Goal: Complete application form: Complete application form

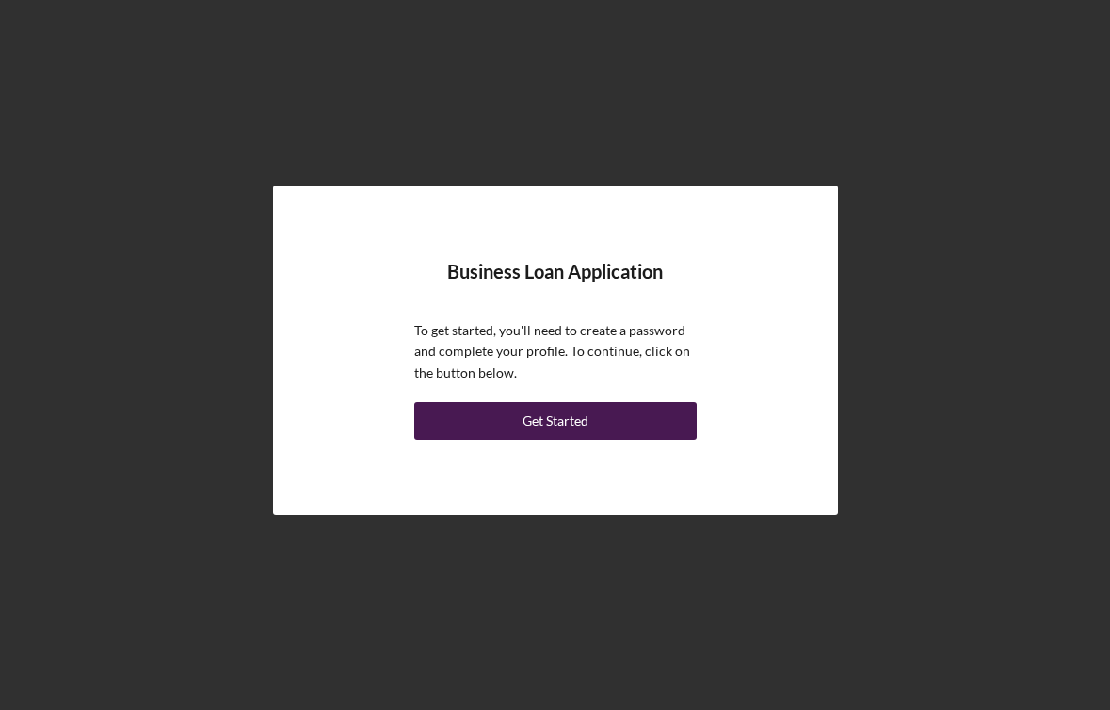
click at [613, 419] on button "Get Started" at bounding box center [555, 421] width 282 height 38
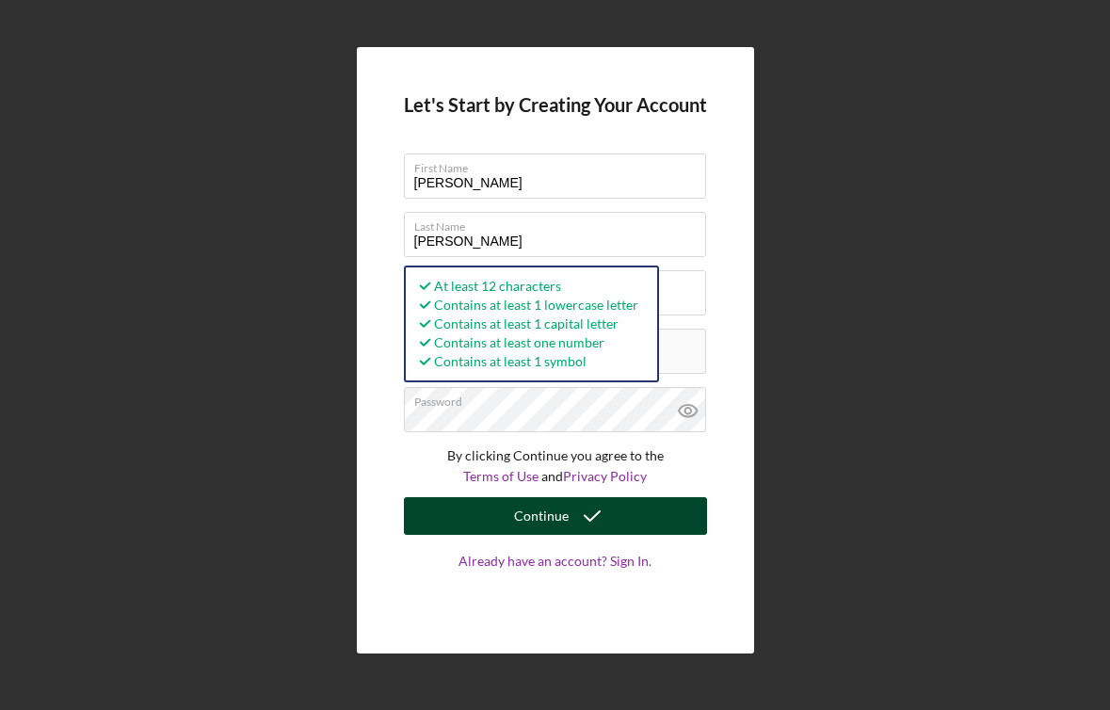
click at [642, 522] on button "Continue" at bounding box center [555, 516] width 303 height 38
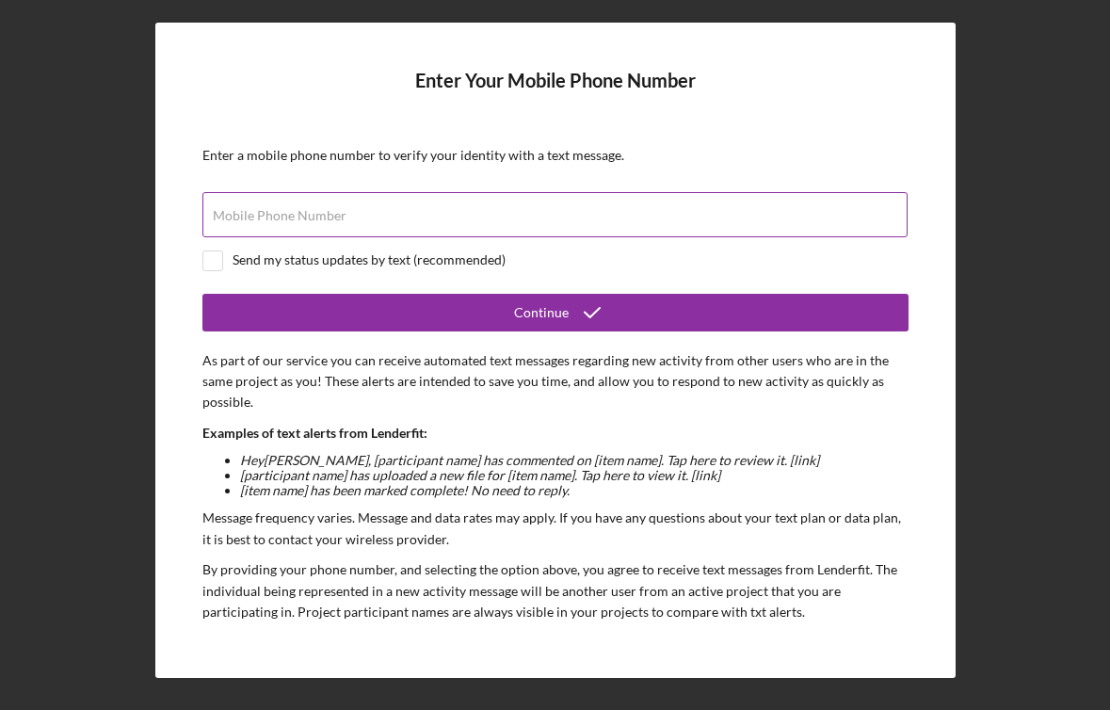
click at [495, 198] on div "Mobile Phone Number" at bounding box center [555, 215] width 706 height 47
type input "[PHONE_NUMBER]"
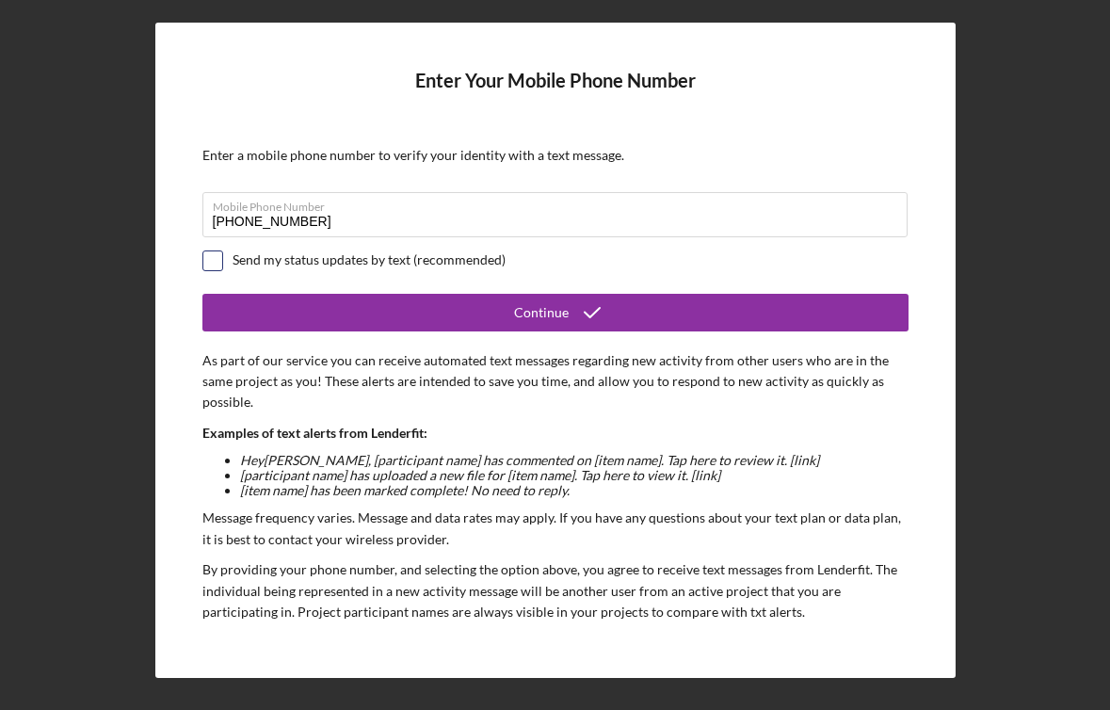
click at [218, 262] on input "checkbox" at bounding box center [212, 260] width 19 height 19
checkbox input "true"
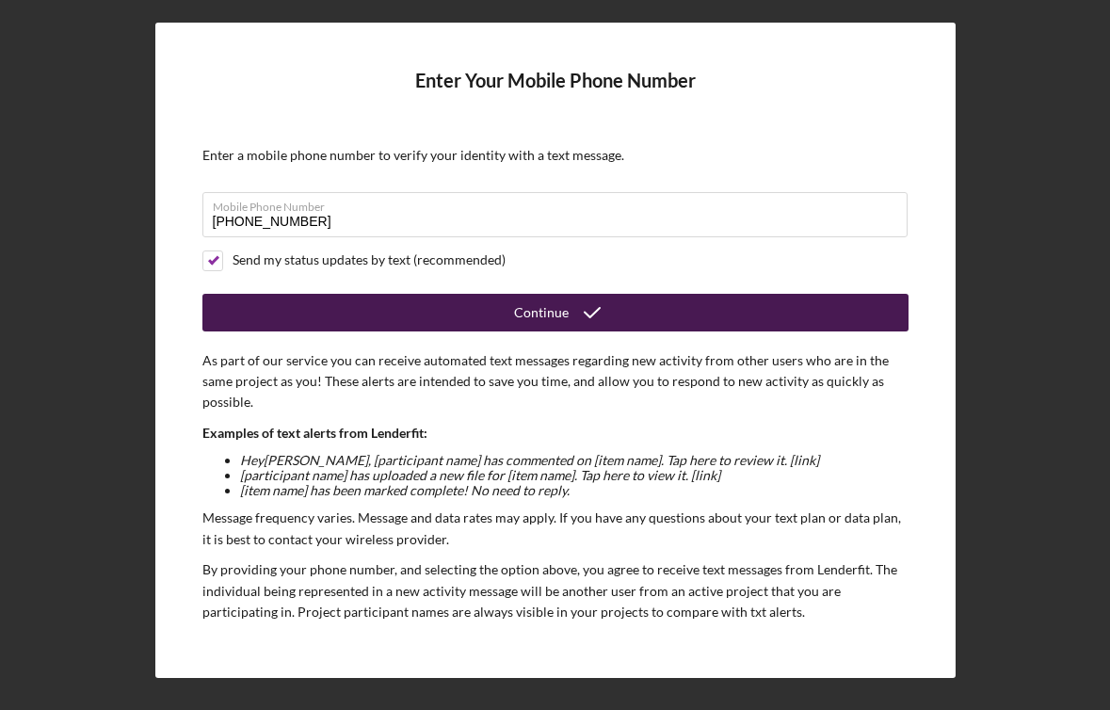
click at [600, 315] on icon "submit" at bounding box center [592, 312] width 47 height 47
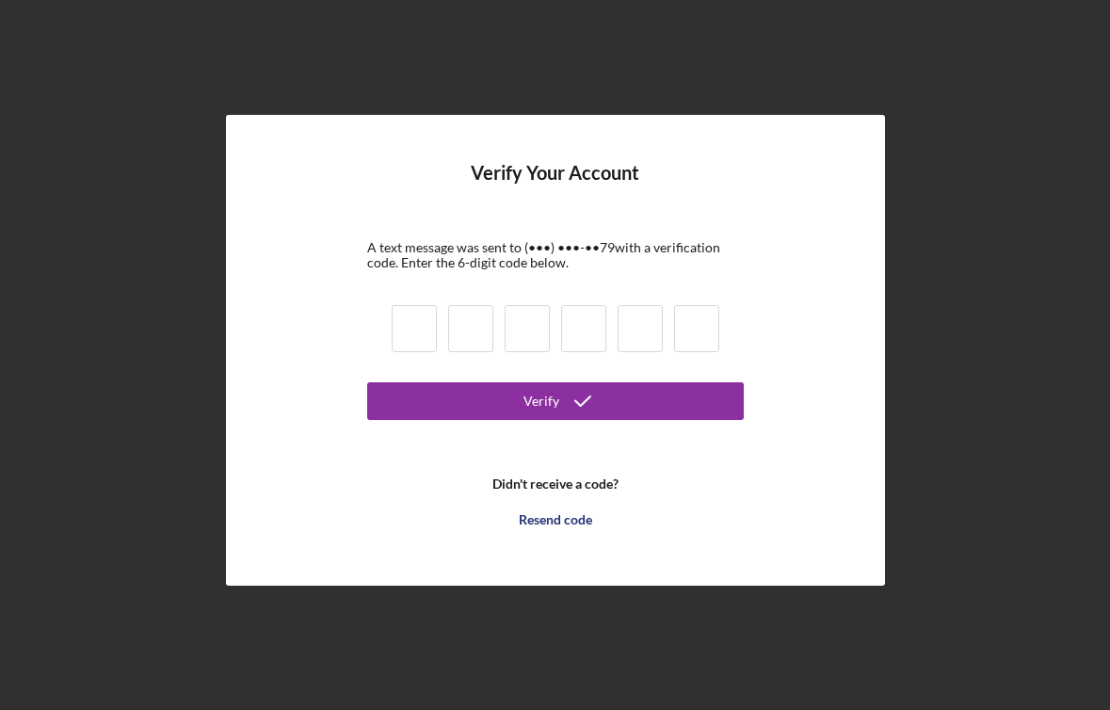
click at [405, 329] on input at bounding box center [414, 328] width 45 height 47
type input "2"
type input "3"
type input "6"
type input "8"
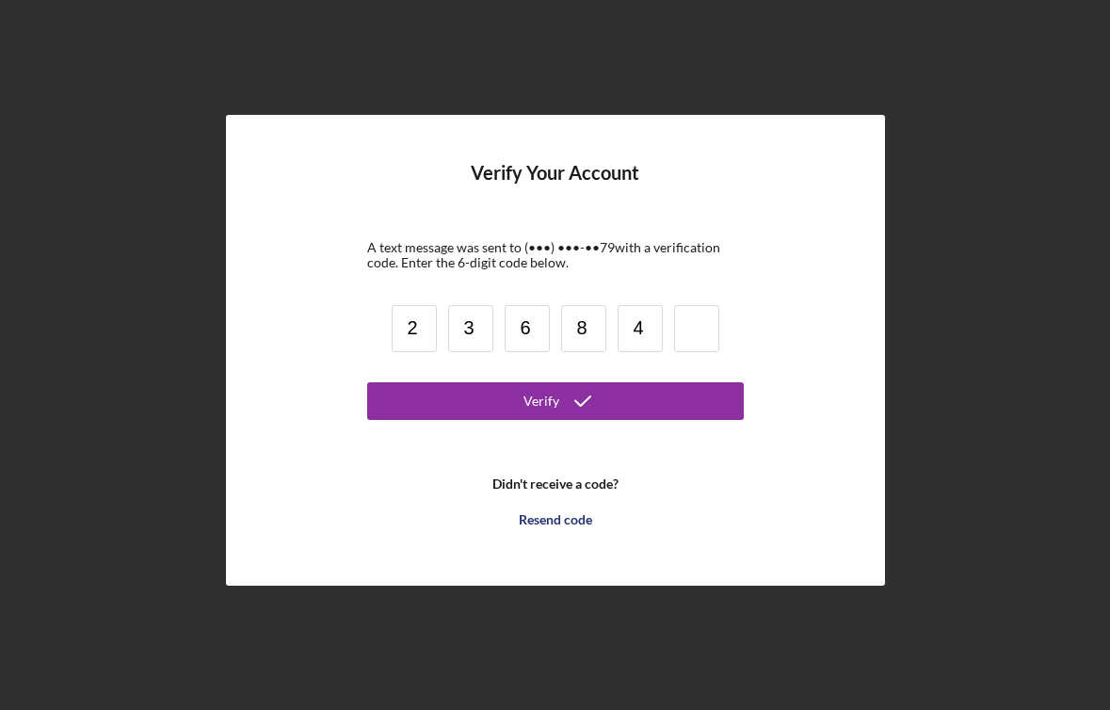
type input "4"
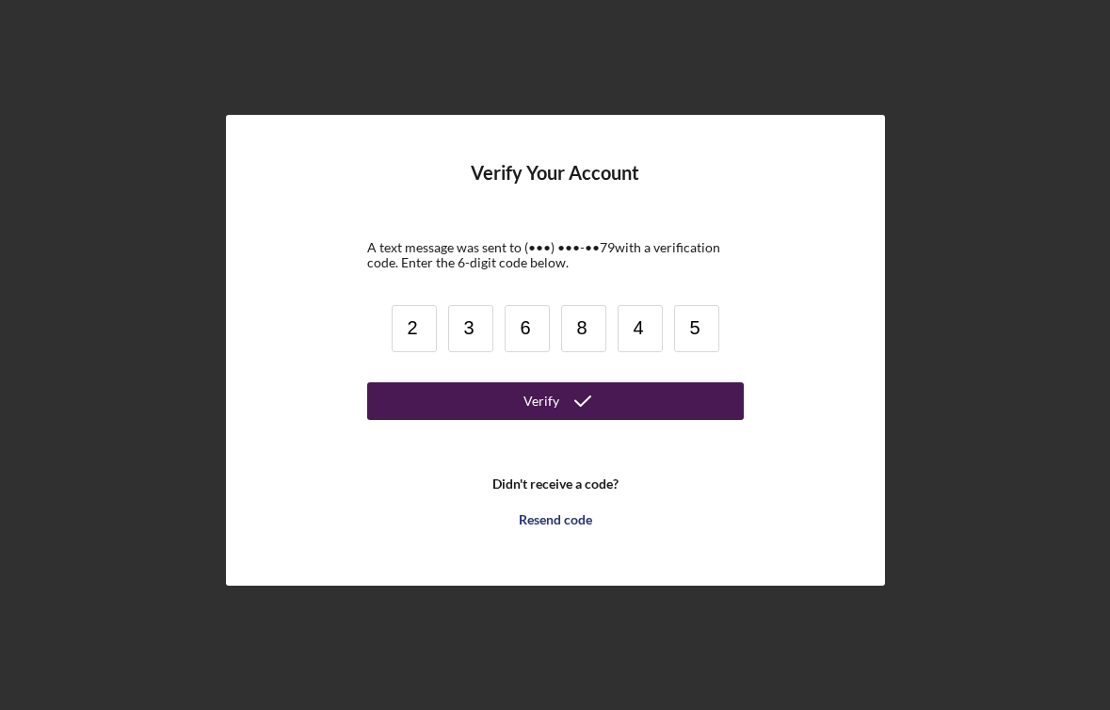
type input "5"
click at [470, 410] on button "Verify" at bounding box center [555, 401] width 377 height 38
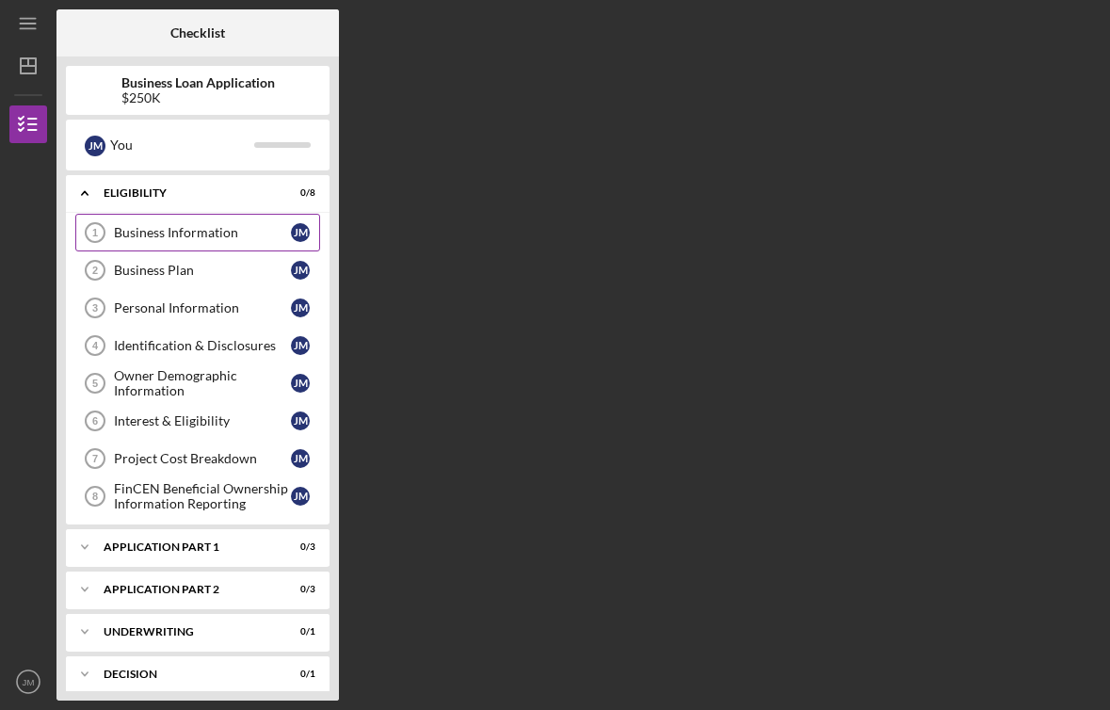
click at [229, 246] on link "Business Information 1 Business Information [PERSON_NAME]" at bounding box center [197, 233] width 245 height 38
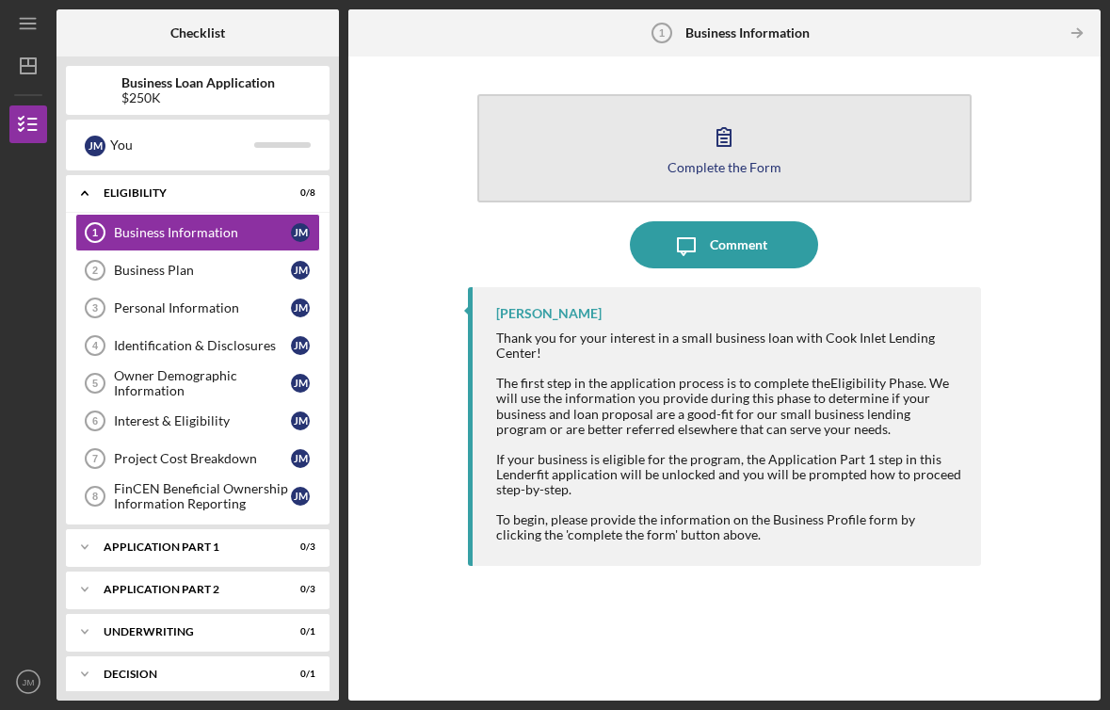
click at [733, 163] on div "Complete the Form" at bounding box center [724, 167] width 114 height 14
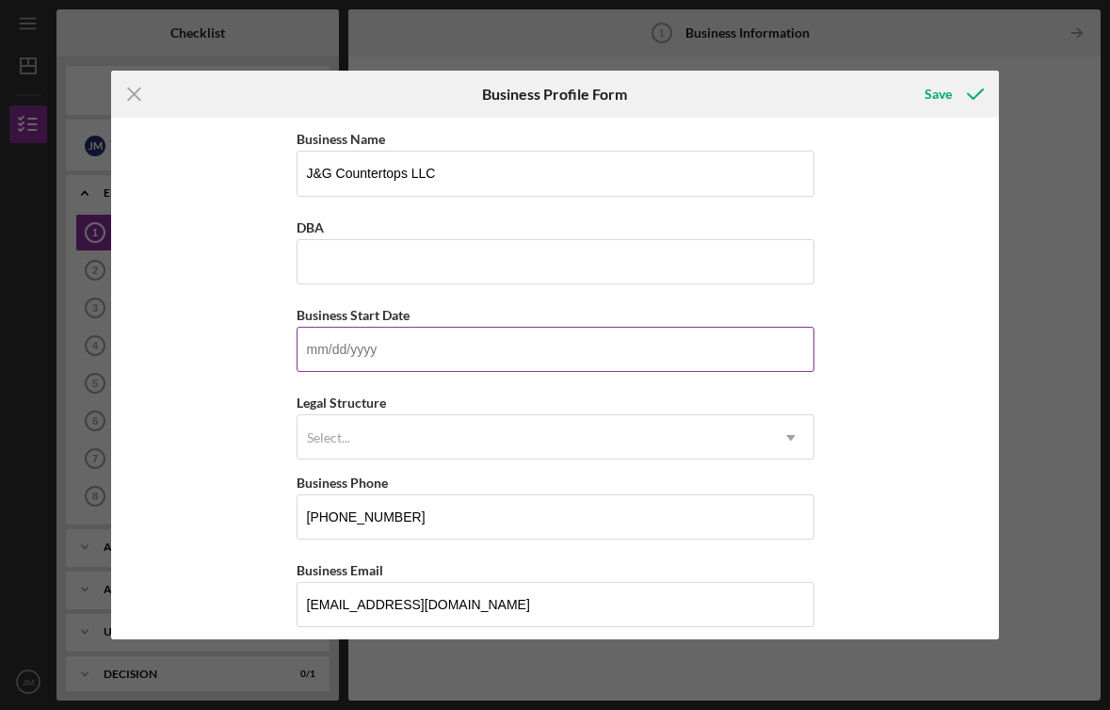
click at [489, 337] on input "Business Start Date" at bounding box center [556, 349] width 518 height 45
type input "[DATE]"
click at [891, 361] on div "Business Name J&G Countertops LLC DBA Business Start Date [DATE] Legal Structur…" at bounding box center [555, 378] width 888 height 521
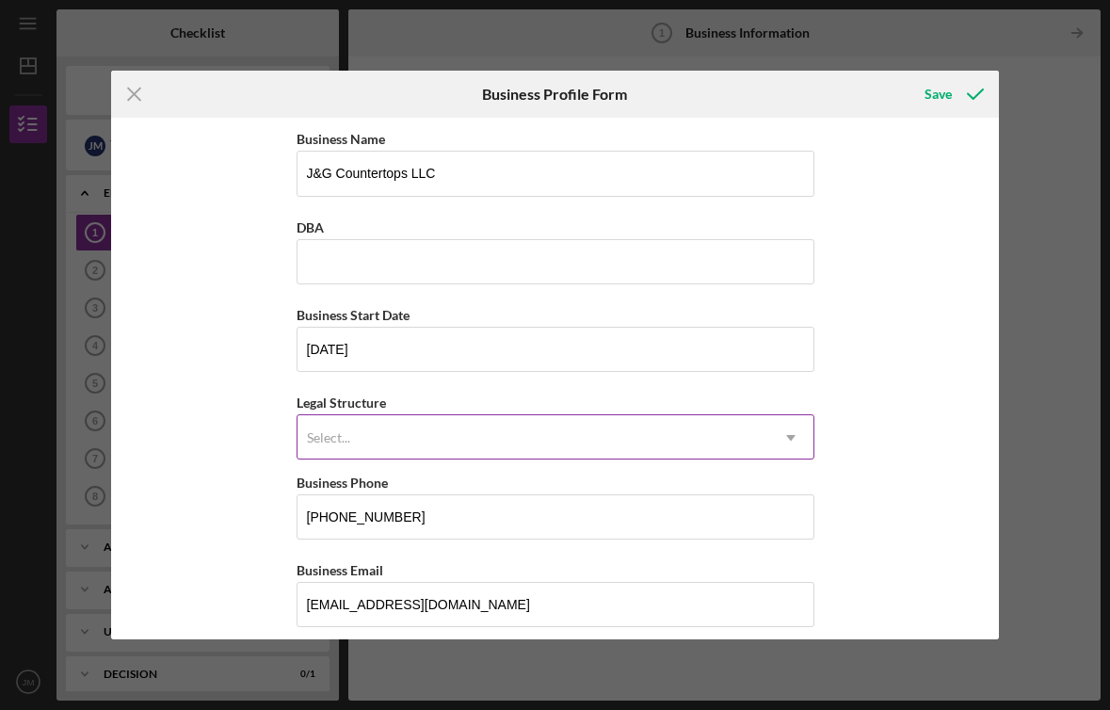
click at [619, 453] on div "Select..." at bounding box center [532, 437] width 471 height 43
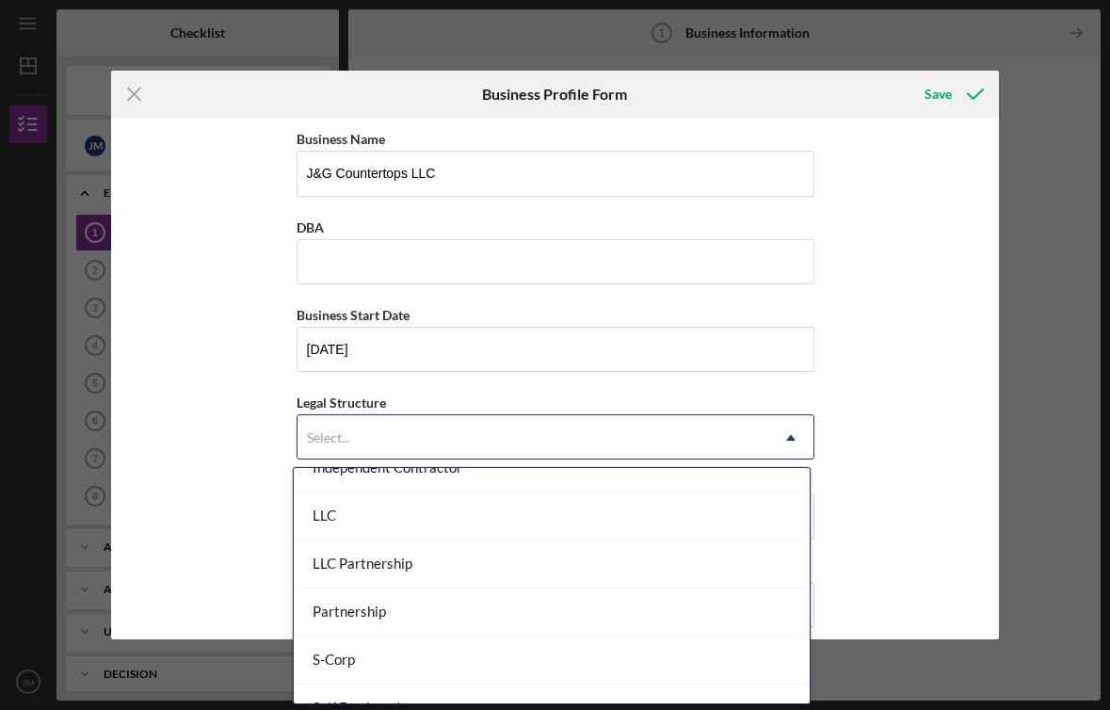
scroll to position [312, 0]
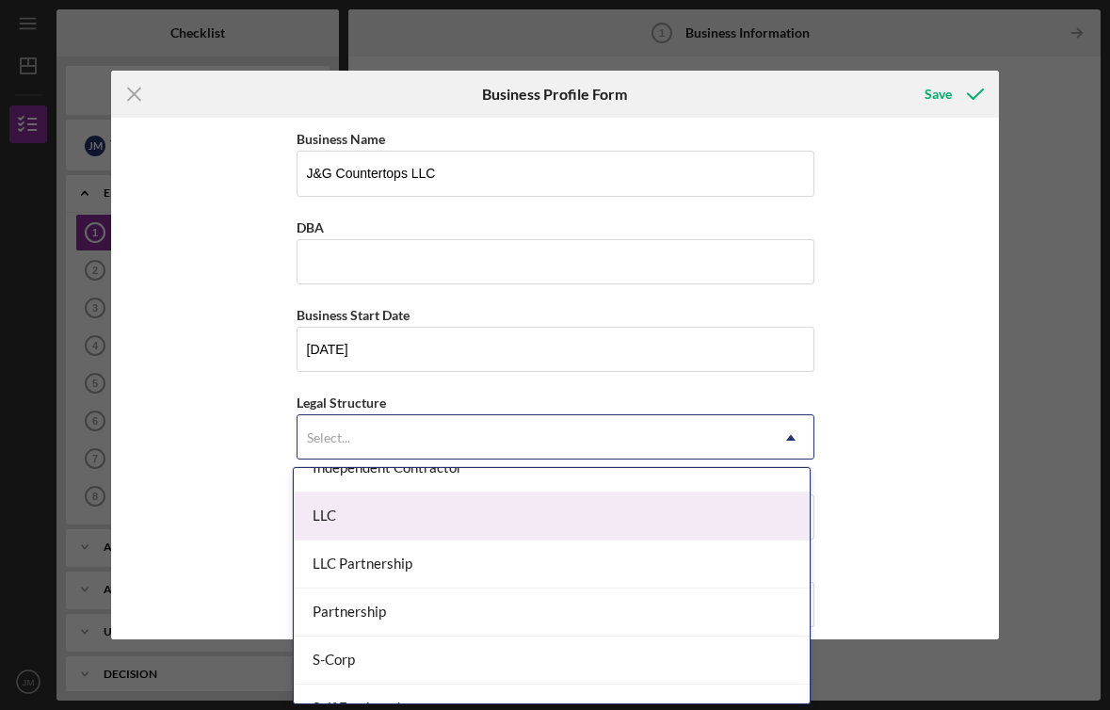
click at [547, 531] on div "LLC" at bounding box center [552, 516] width 516 height 48
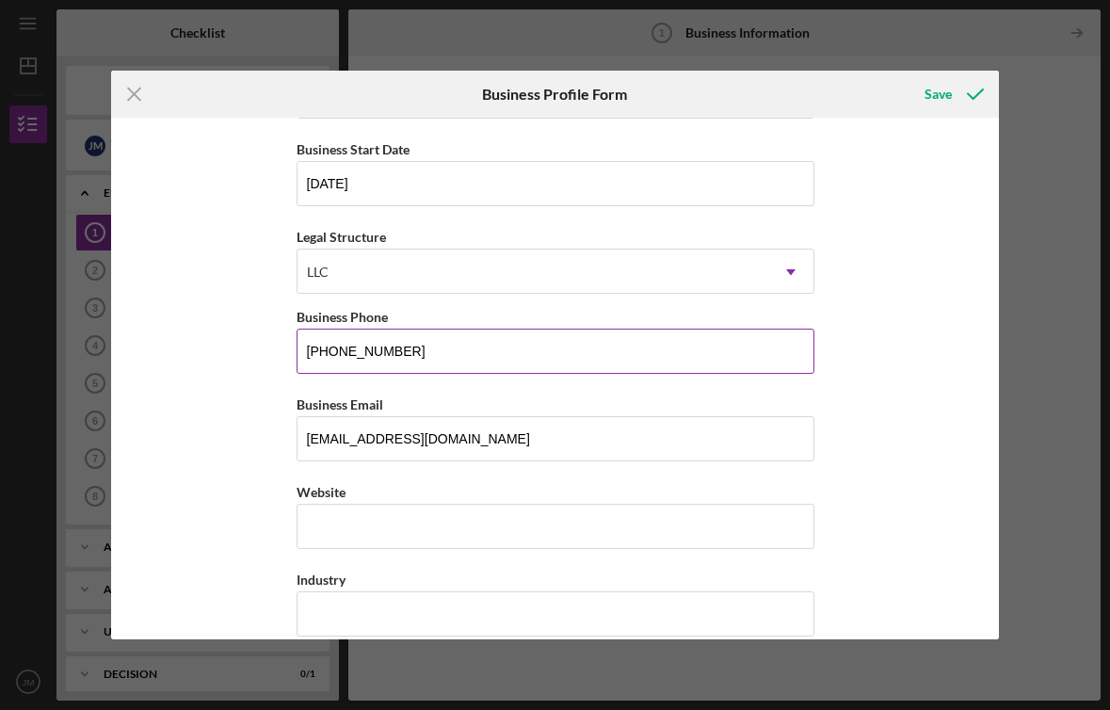
scroll to position [261, 0]
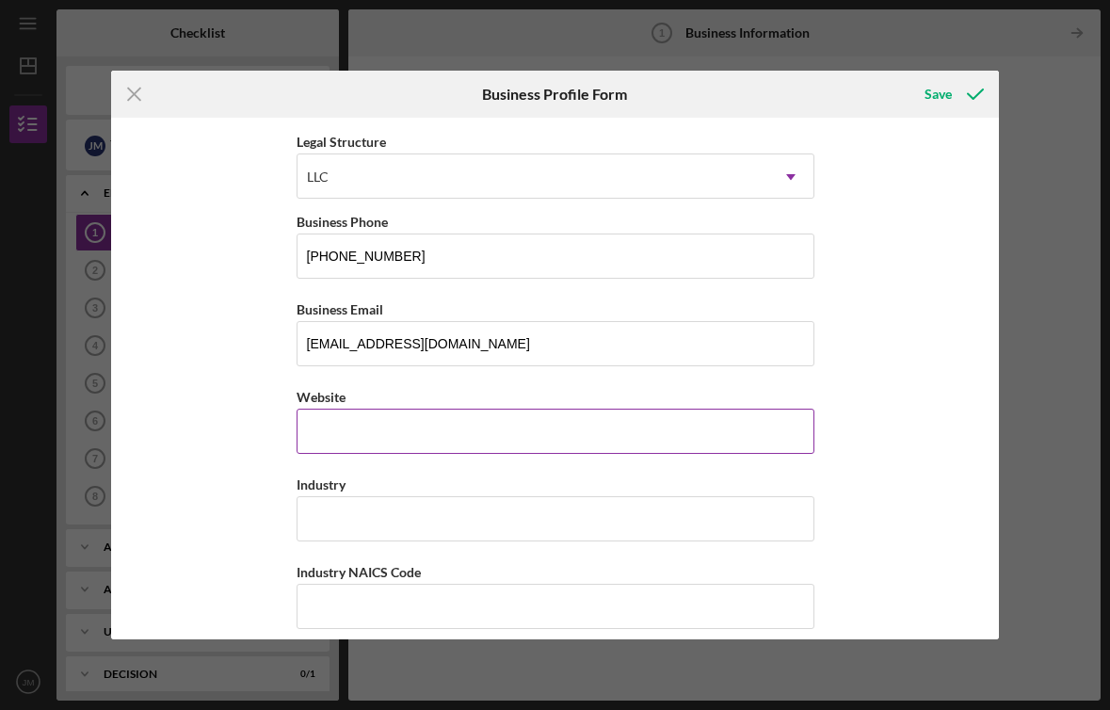
click at [518, 447] on input "Website" at bounding box center [556, 431] width 518 height 45
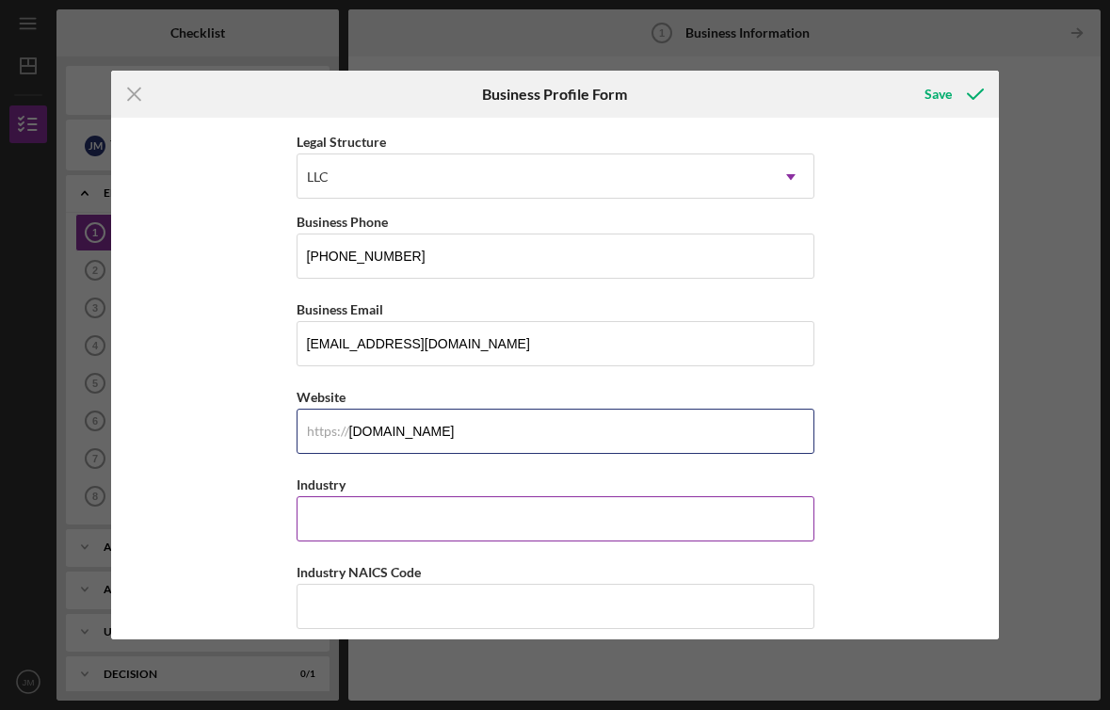
type input "[DOMAIN_NAME]"
click at [554, 531] on input "Industry" at bounding box center [556, 518] width 518 height 45
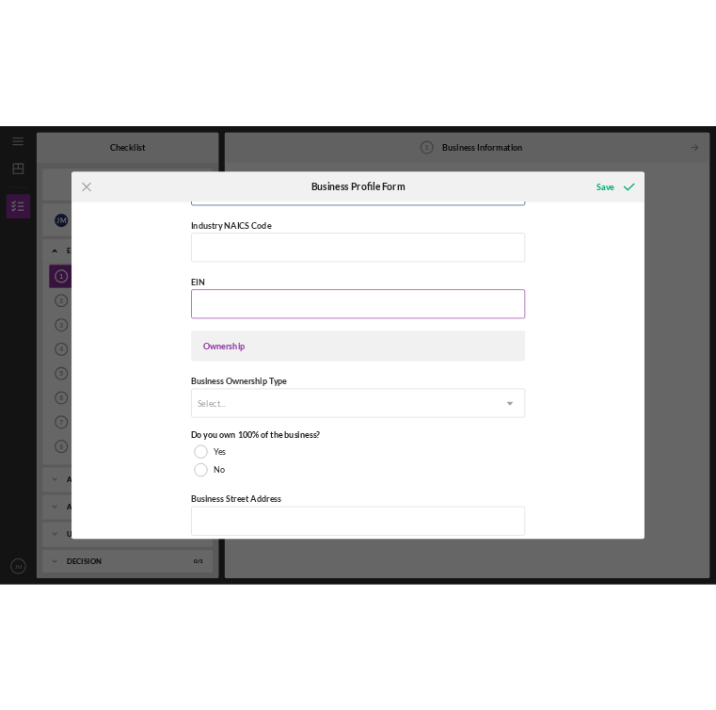
scroll to position [678, 0]
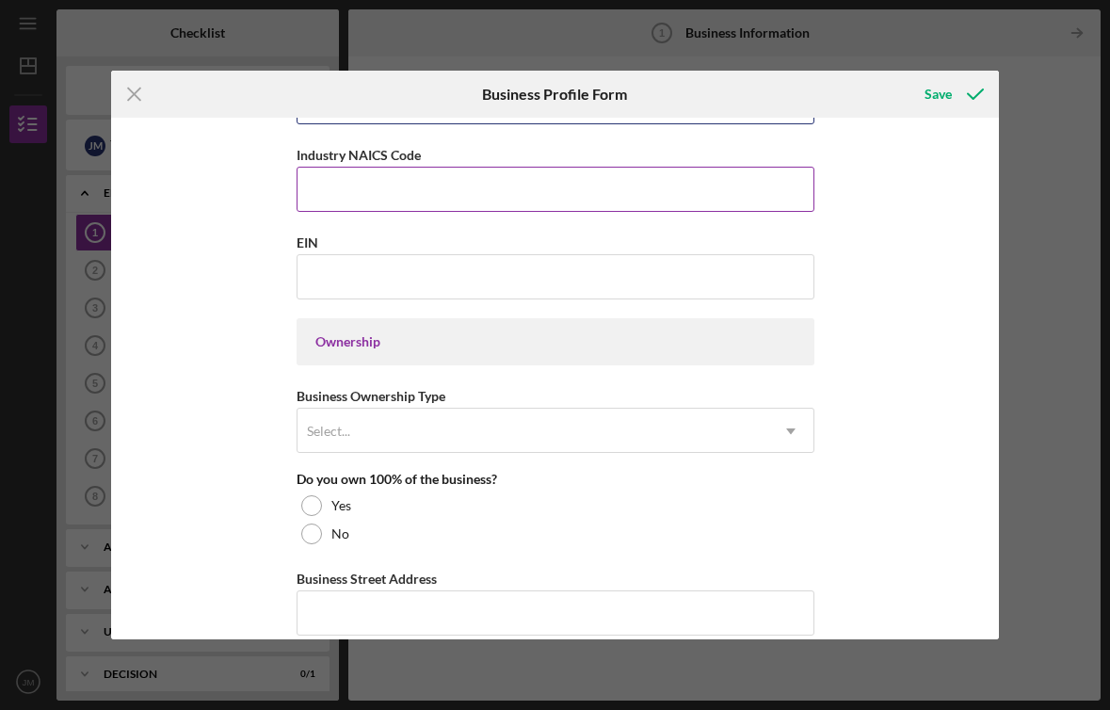
type input "construction"
click at [448, 193] on input "Industry NAICS Code" at bounding box center [556, 189] width 518 height 45
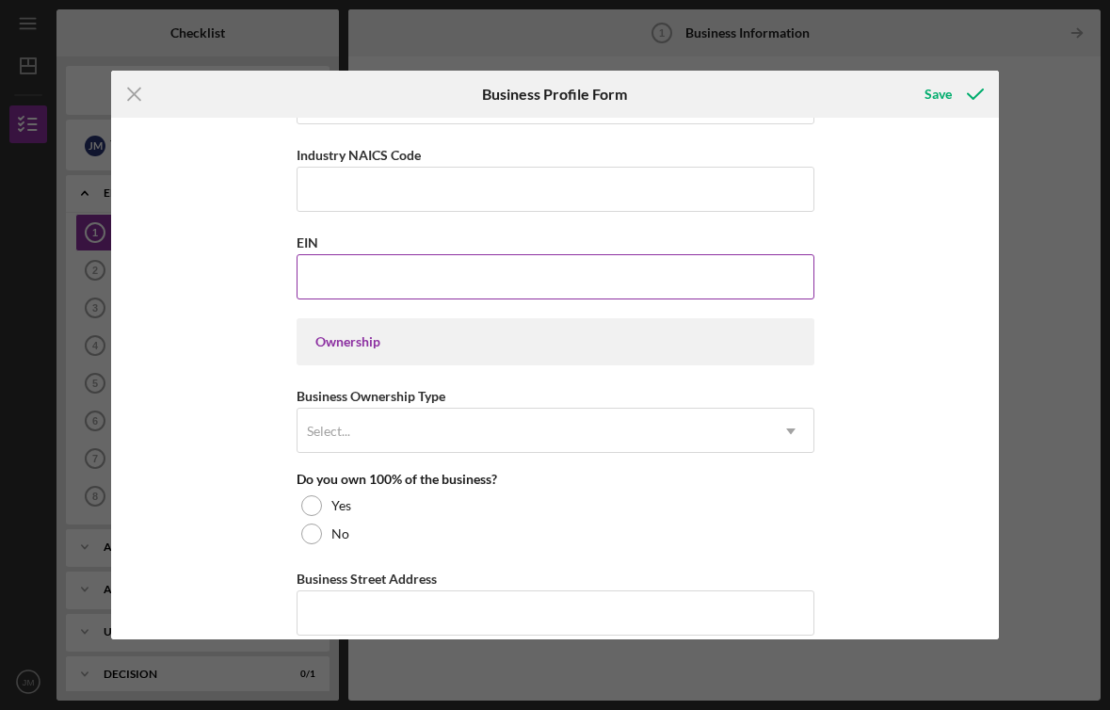
click at [806, 277] on input "EIN" at bounding box center [556, 276] width 518 height 45
click at [1096, 263] on div "Icon/Menu Close Business Profile Form Save Business Name J&G Countertops LLC DB…" at bounding box center [555, 355] width 1110 height 710
click at [563, 269] on input "EIN" at bounding box center [556, 276] width 518 height 45
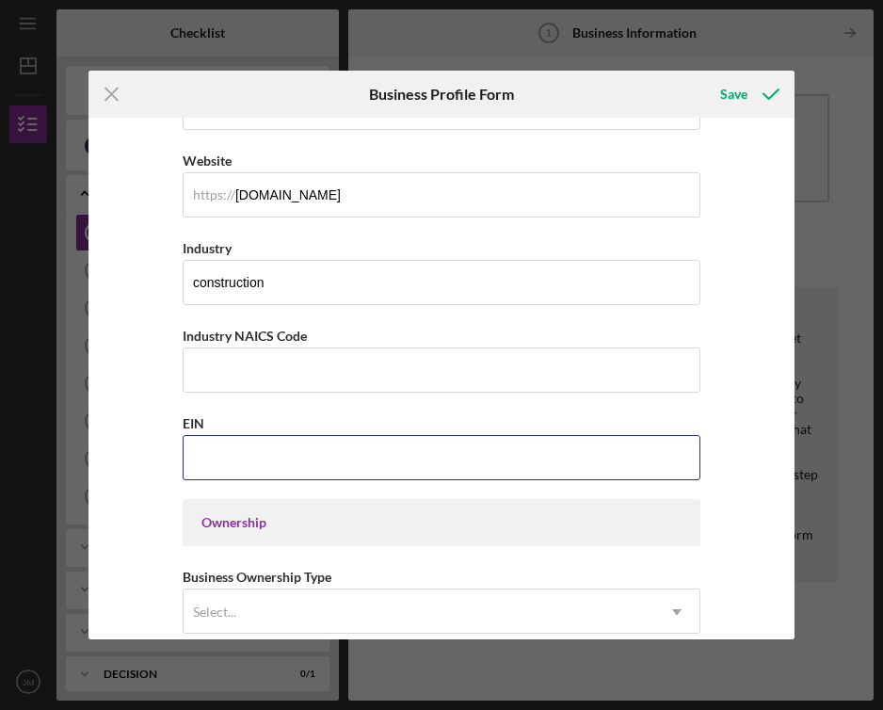
scroll to position [731, 0]
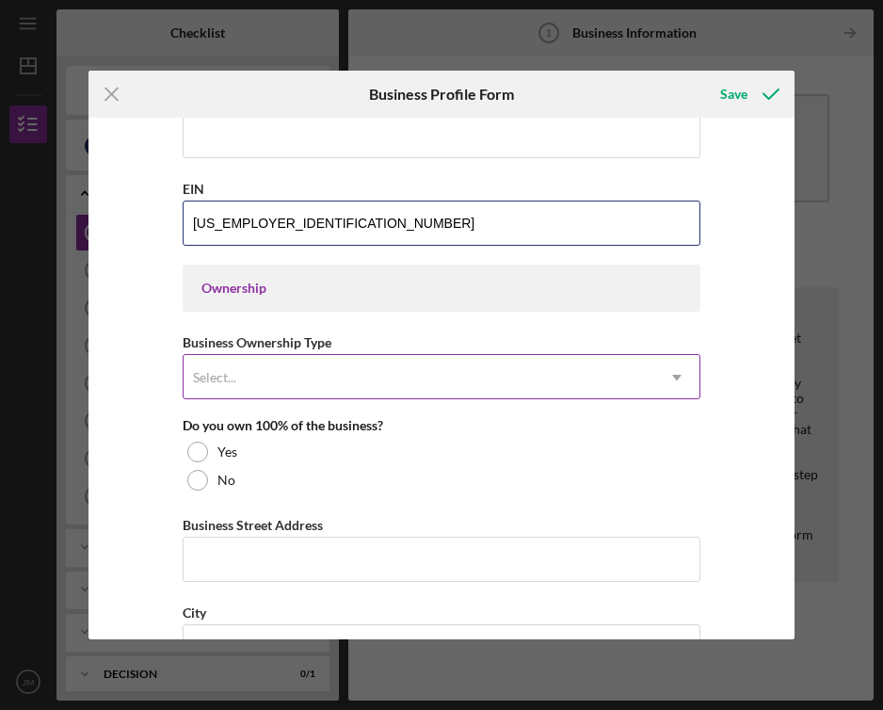
type input "[US_EMPLOYER_IDENTIFICATION_NUMBER]"
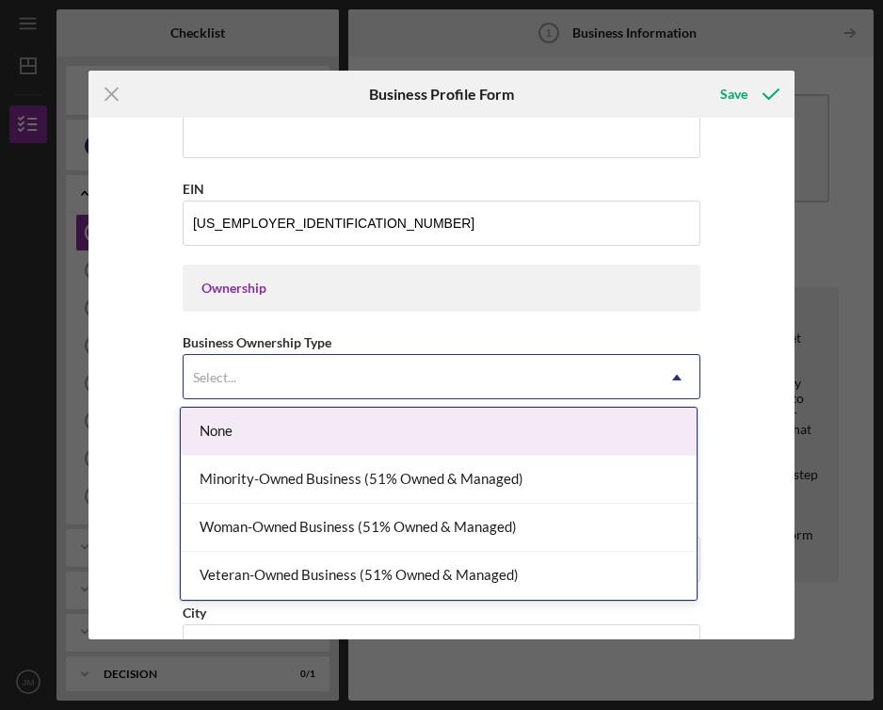
click at [442, 382] on div "Select..." at bounding box center [419, 377] width 471 height 43
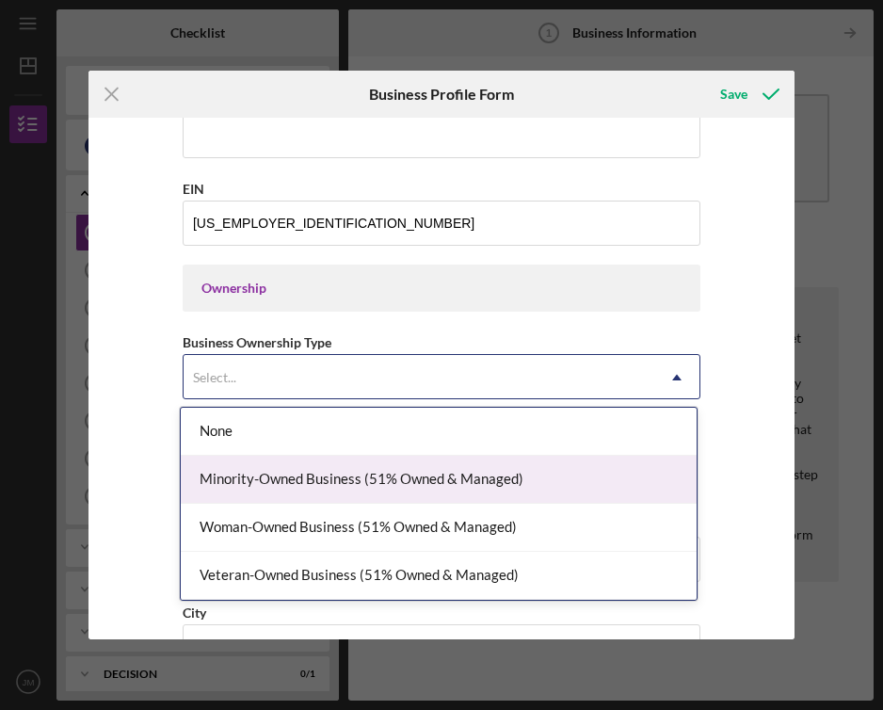
click at [497, 467] on div "Minority-Owned Business (51% Owned & Managed)" at bounding box center [439, 480] width 516 height 48
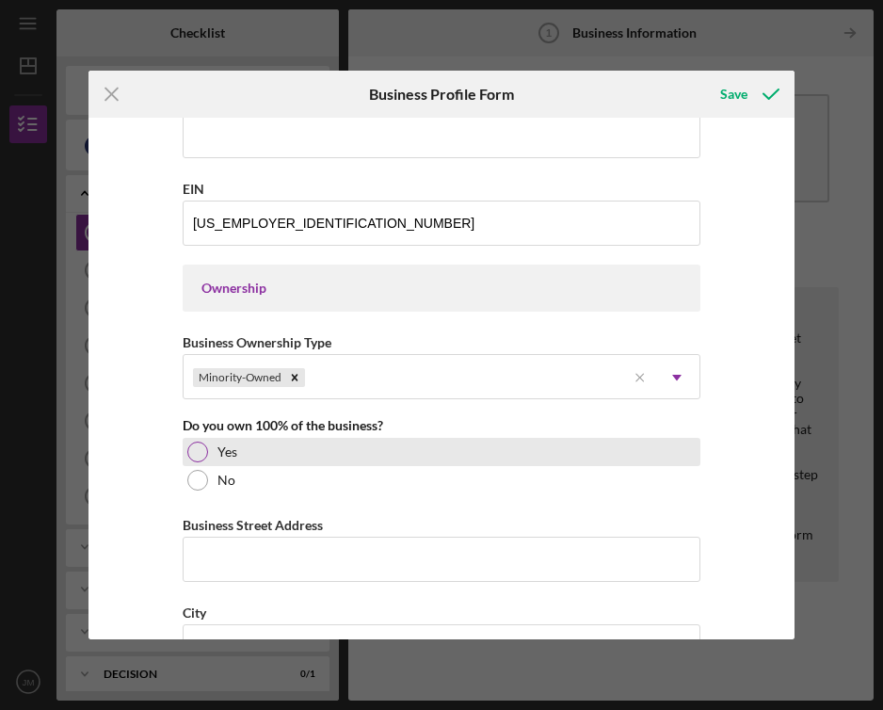
click at [201, 458] on div at bounding box center [197, 452] width 21 height 21
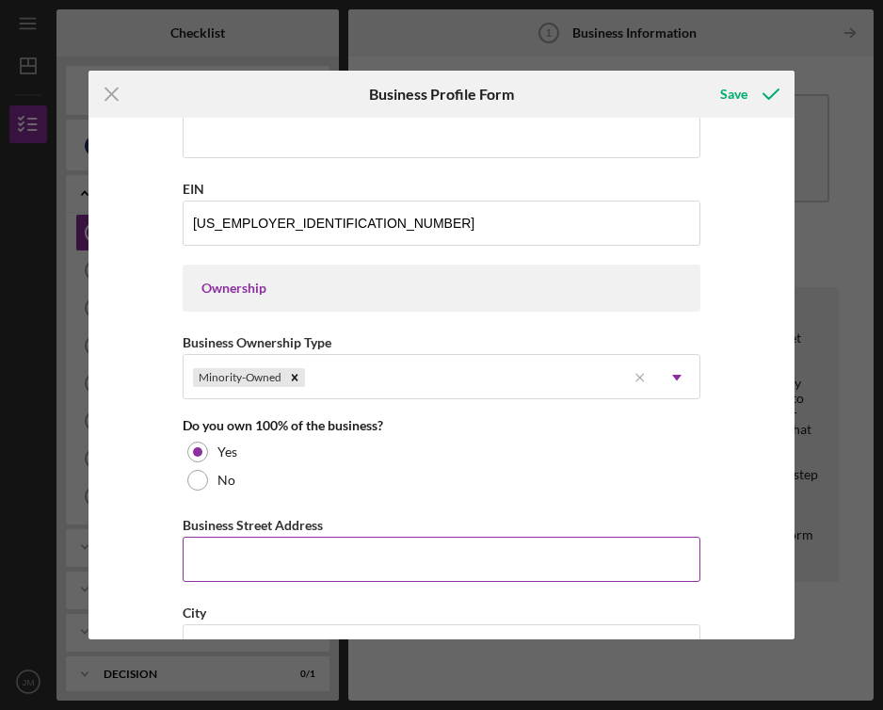
scroll to position [856, 0]
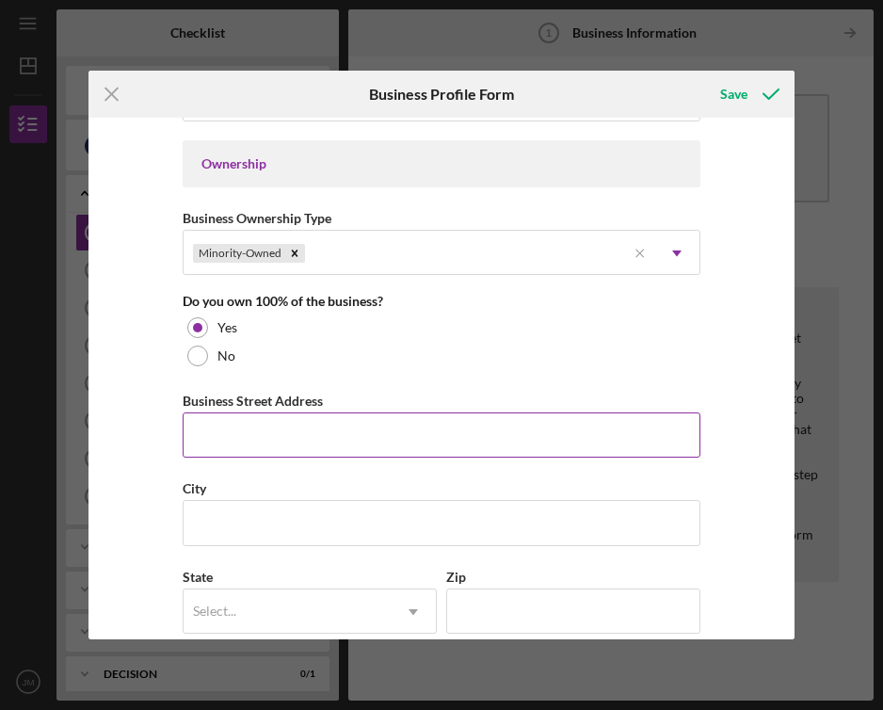
click at [339, 430] on input "Business Street Address" at bounding box center [442, 434] width 518 height 45
type input "[STREET_ADDRESS] Unit B"
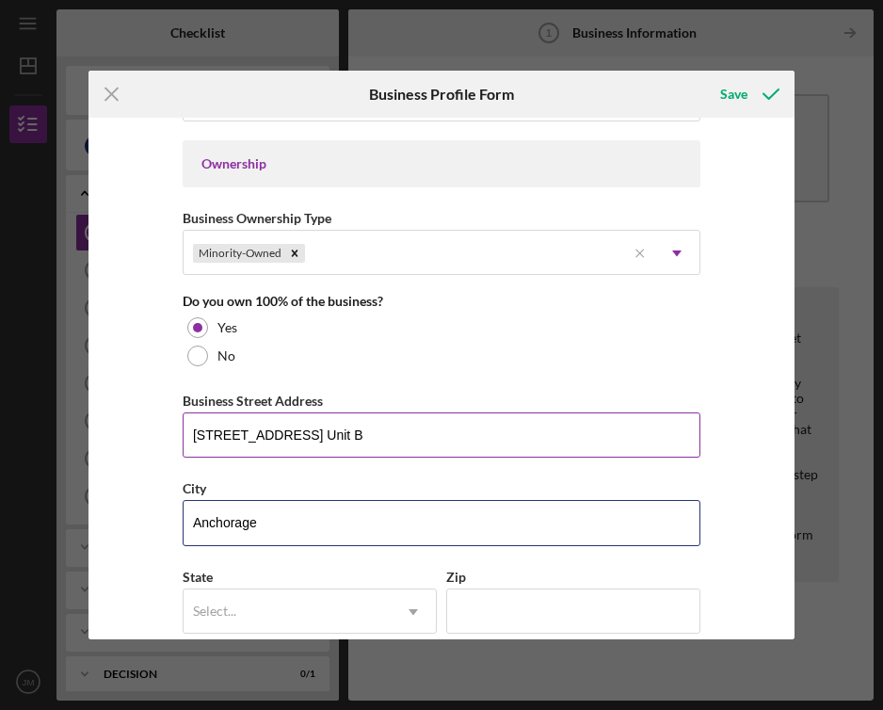
type input "Anchorage"
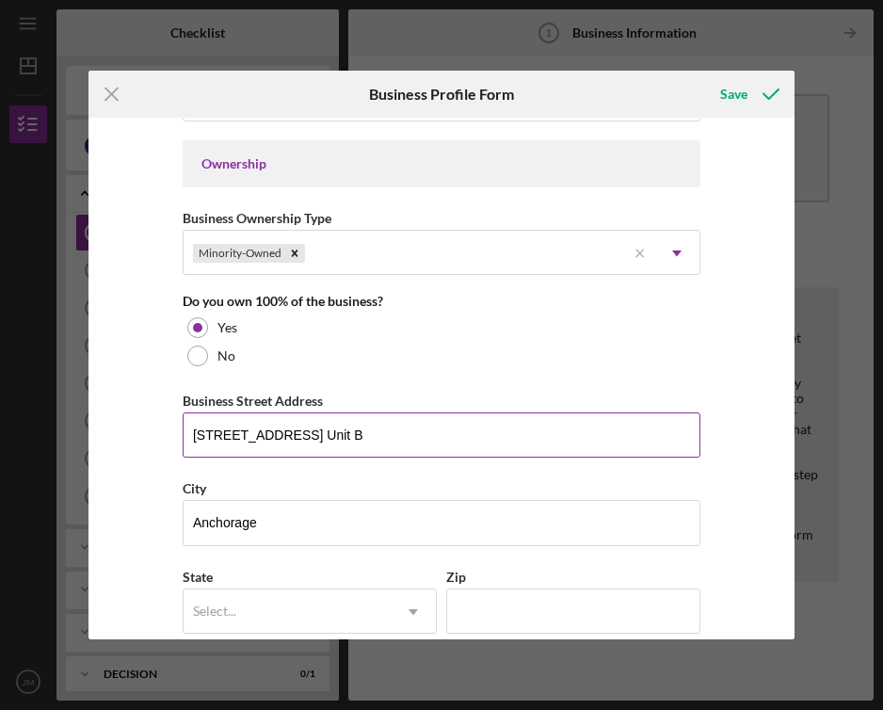
type input "a"
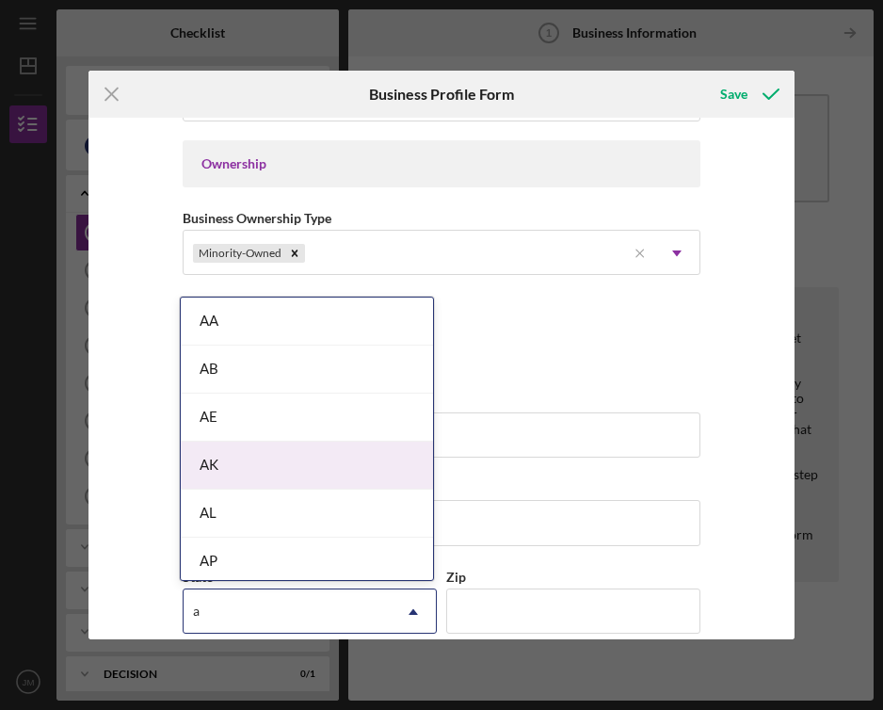
click at [329, 456] on div "AK" at bounding box center [307, 466] width 252 height 48
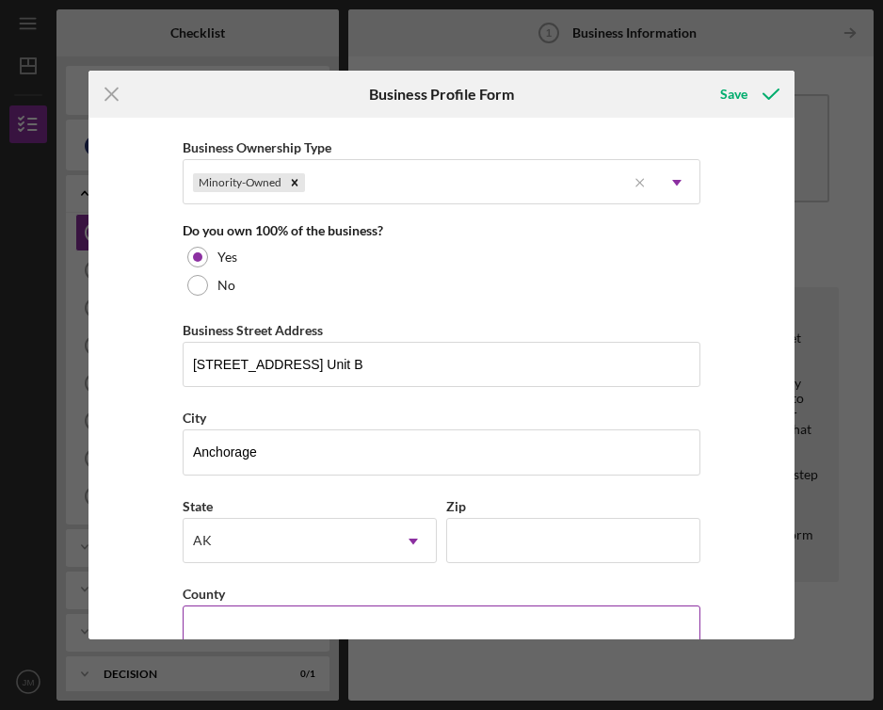
scroll to position [1116, 0]
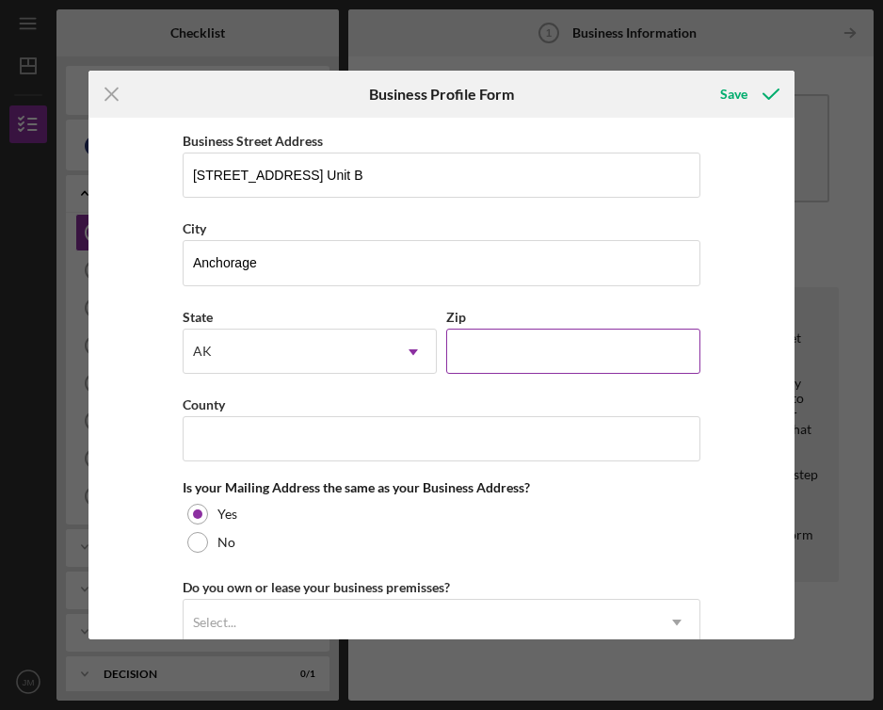
click at [510, 348] on input "Zip" at bounding box center [573, 351] width 254 height 45
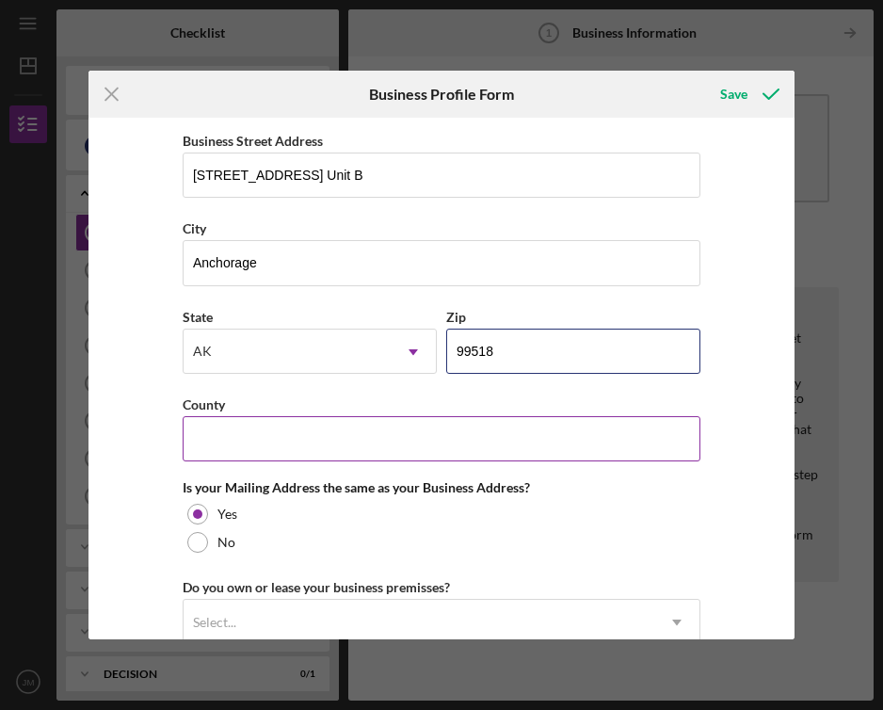
type input "99518"
click at [538, 408] on div "County" at bounding box center [442, 405] width 518 height 24
click at [543, 425] on input "County" at bounding box center [442, 438] width 518 height 45
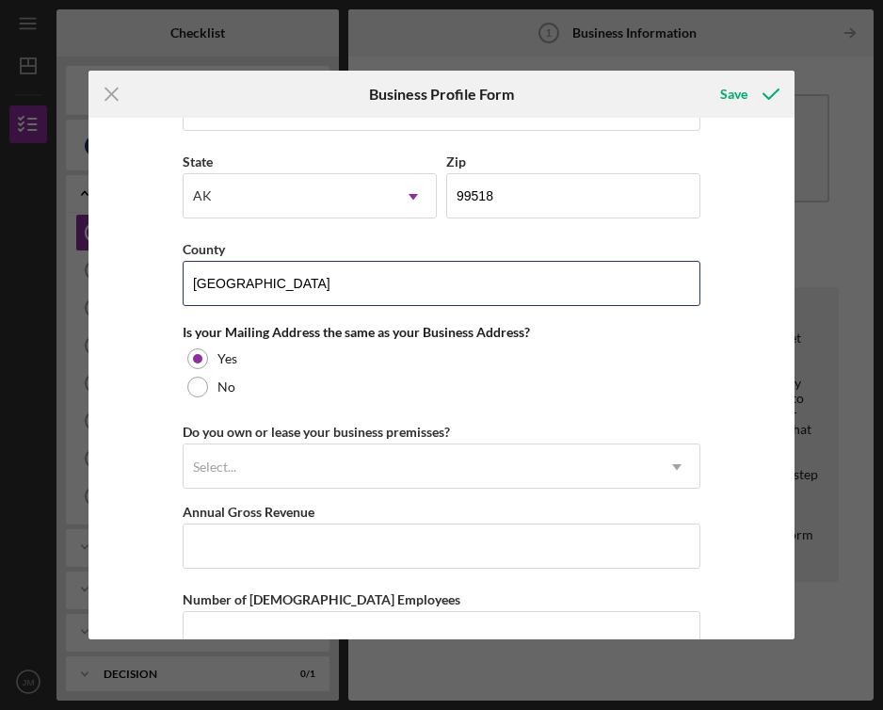
scroll to position [1271, 0]
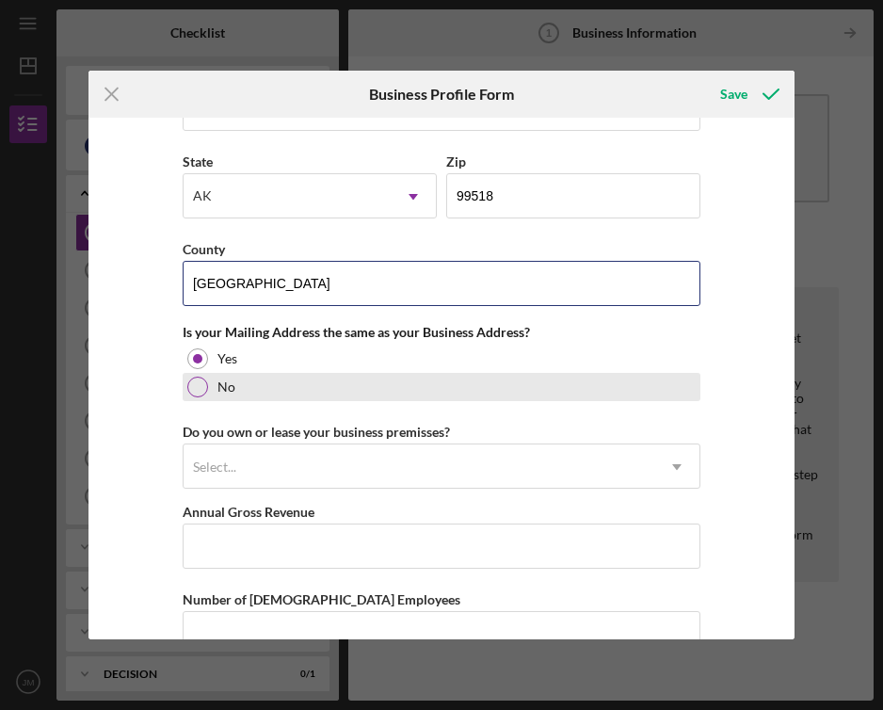
type input "[GEOGRAPHIC_DATA]"
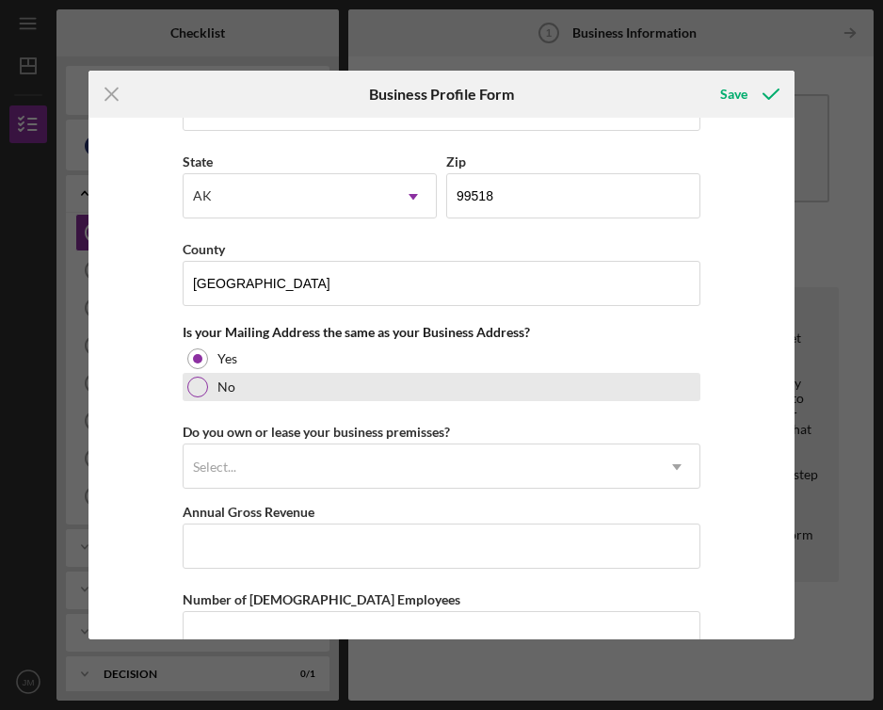
click at [204, 388] on div "No" at bounding box center [442, 387] width 518 height 28
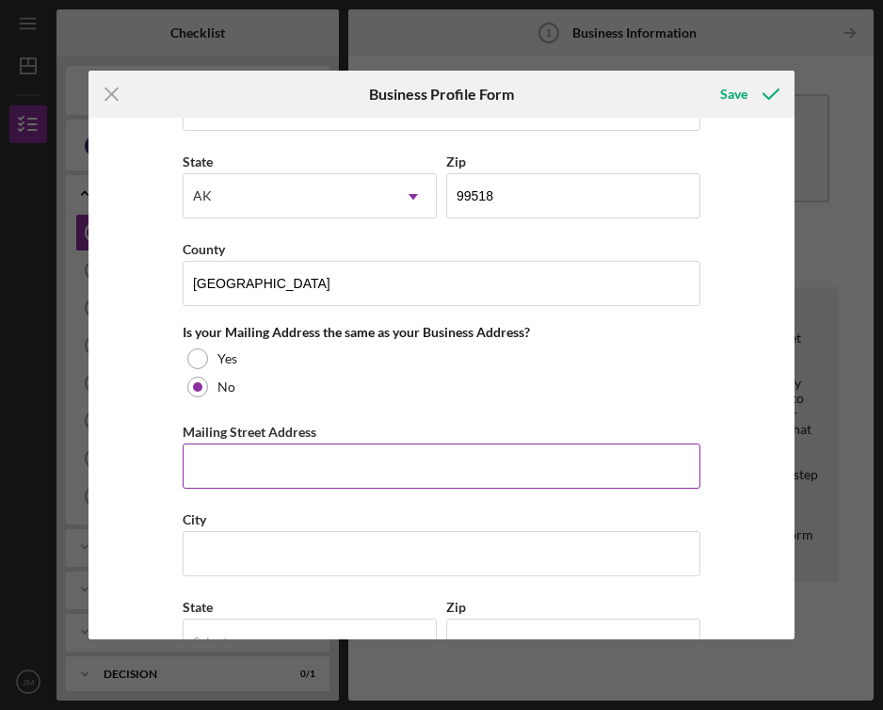
click at [229, 461] on input "Mailing Street Address" at bounding box center [442, 465] width 518 height 45
type input "[STREET_ADDRESS]"
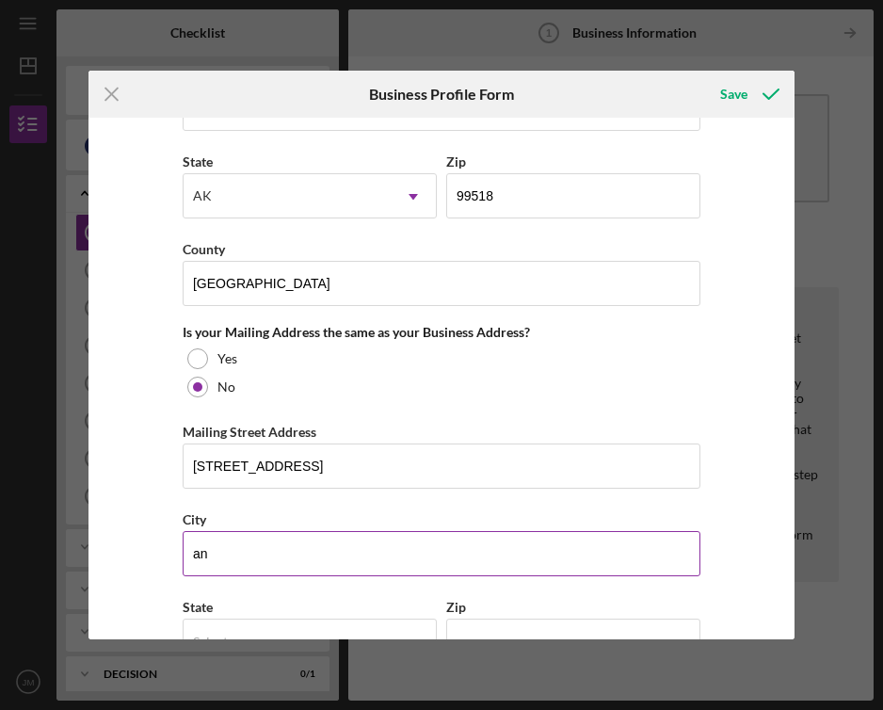
type input "Anchorage"
type input "[US_STATE]"
type input "99507"
type input "[US_STATE]"
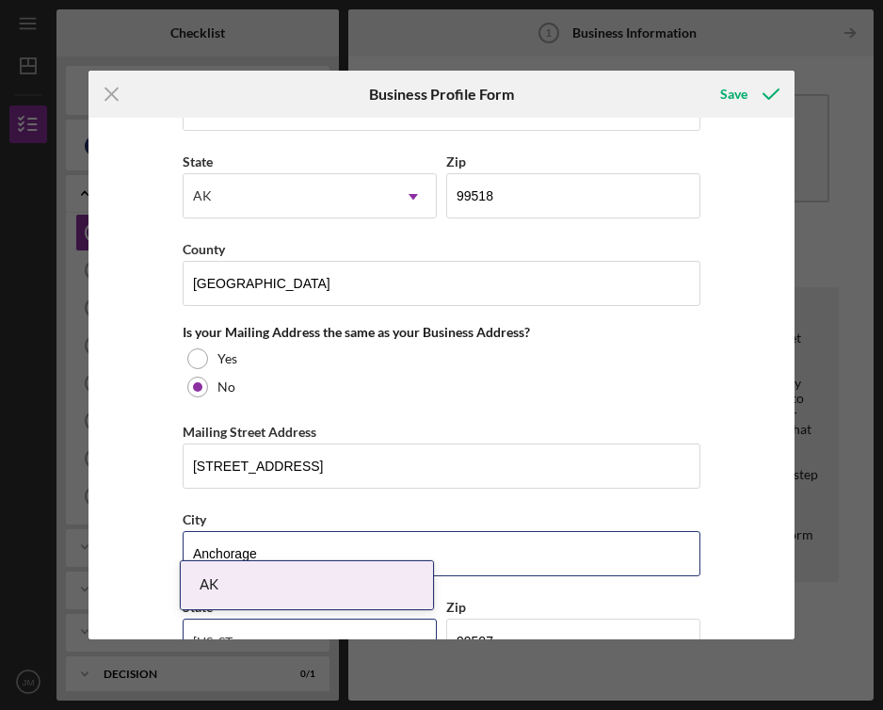
scroll to position [1617, 0]
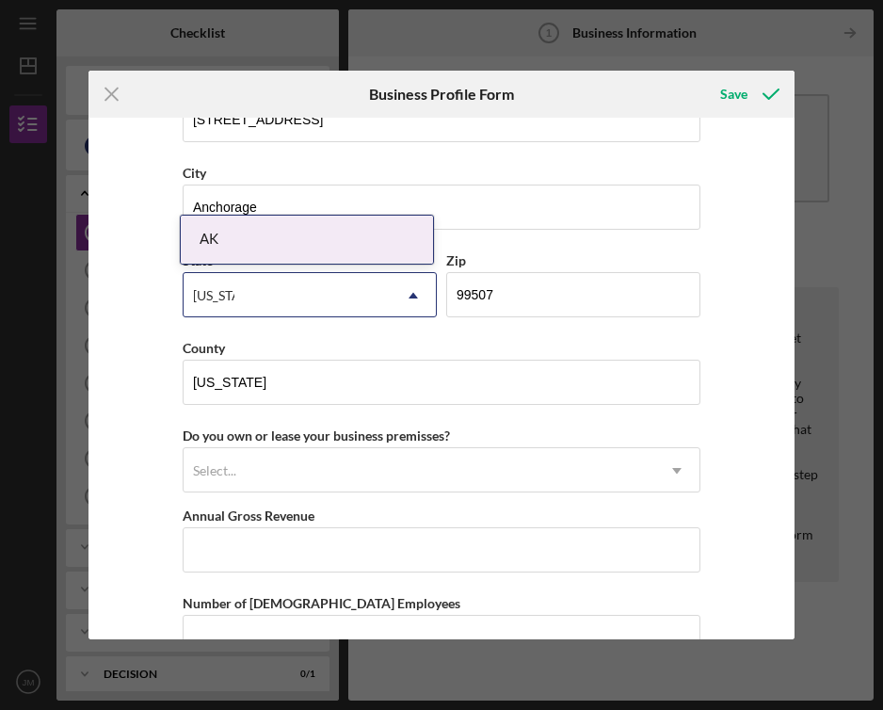
click at [345, 260] on div "AK" at bounding box center [307, 240] width 252 height 48
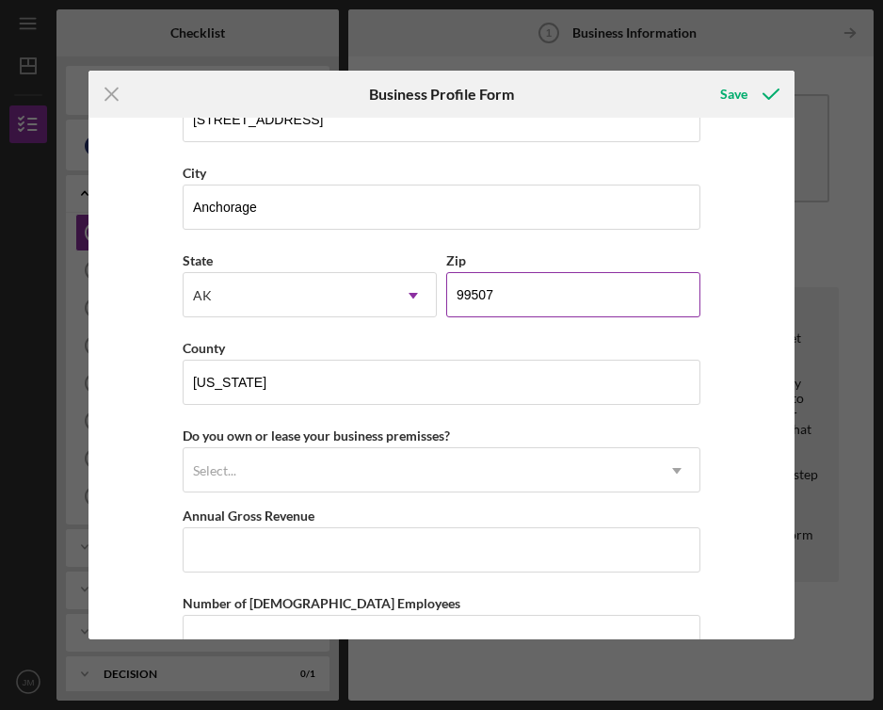
click at [539, 294] on input "99507" at bounding box center [573, 294] width 254 height 45
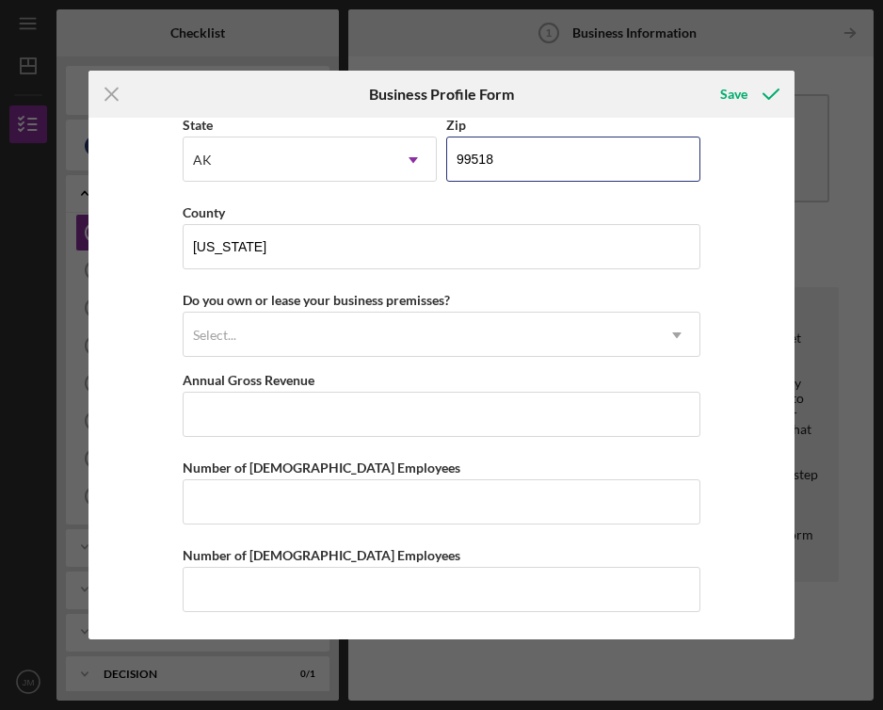
scroll to position [1754, 0]
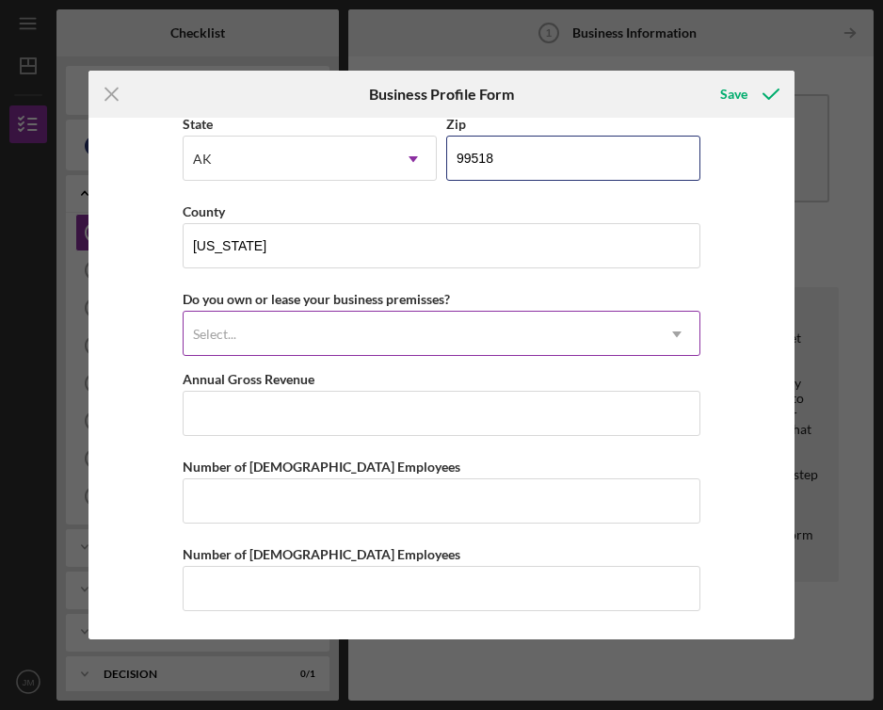
type input "99518"
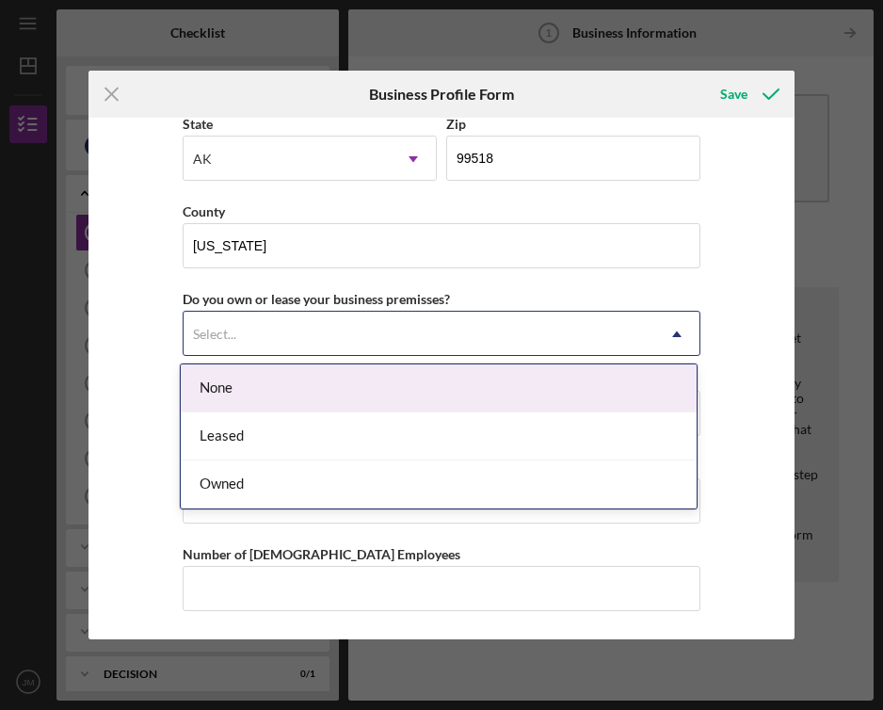
click at [410, 335] on div "Select..." at bounding box center [419, 334] width 471 height 43
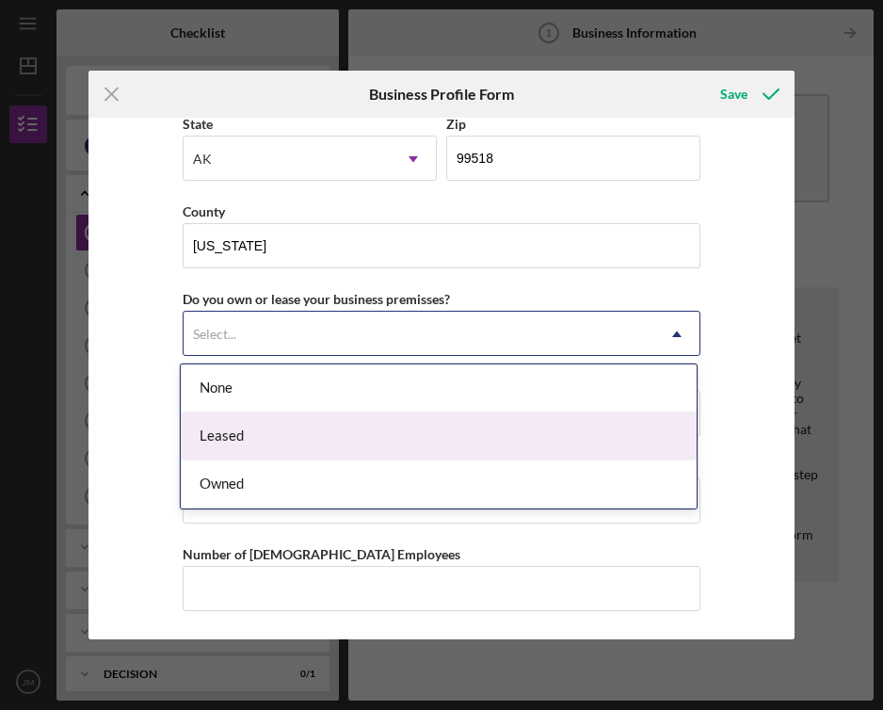
click at [381, 437] on div "Leased" at bounding box center [439, 436] width 516 height 48
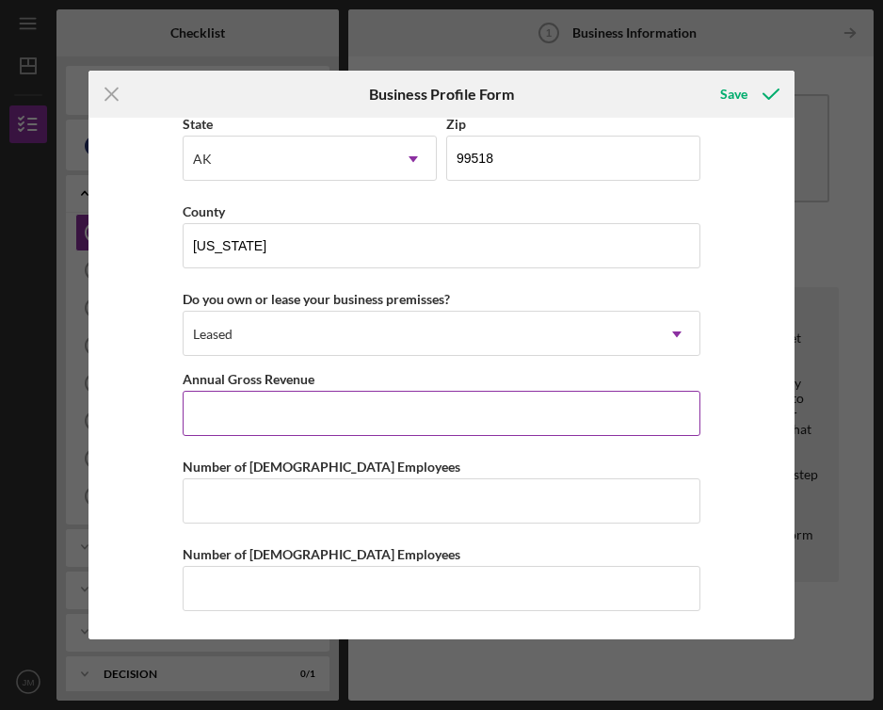
click at [374, 423] on input "Annual Gross Revenue" at bounding box center [442, 413] width 518 height 45
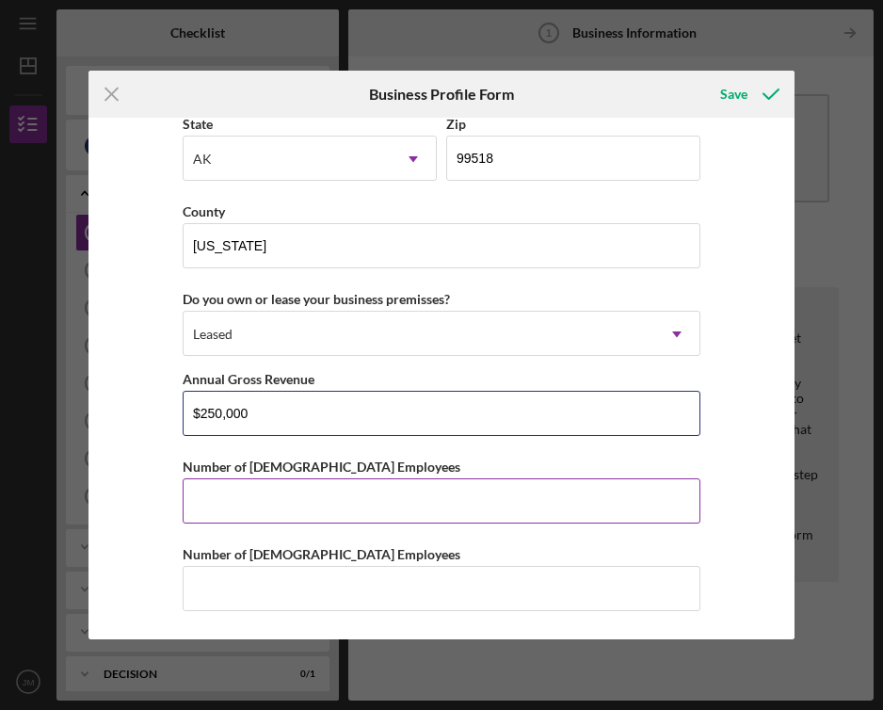
type input "$250,000"
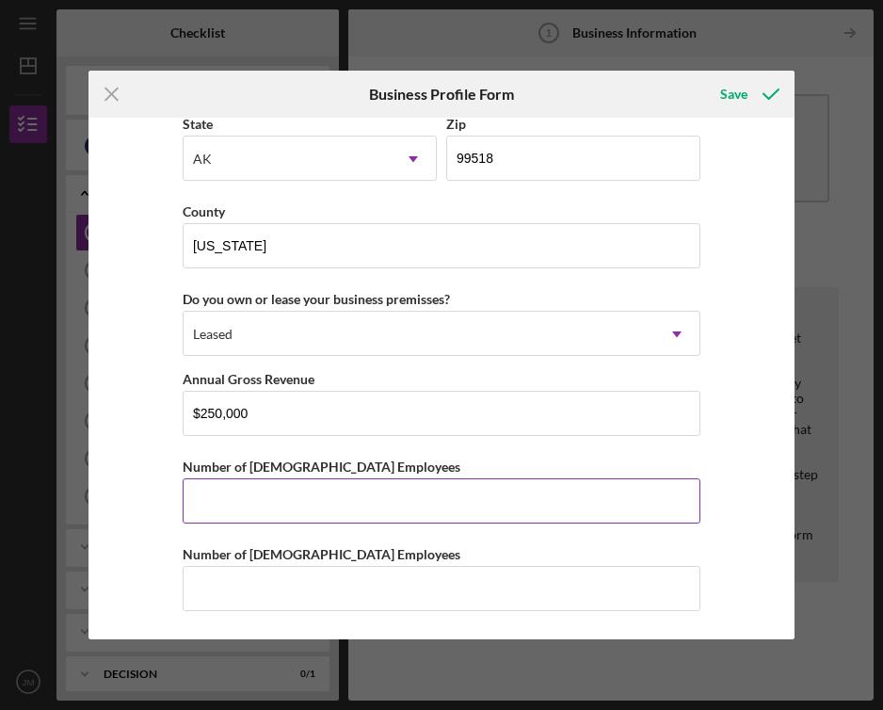
click at [427, 506] on input "Number of [DEMOGRAPHIC_DATA] Employees" at bounding box center [442, 500] width 518 height 45
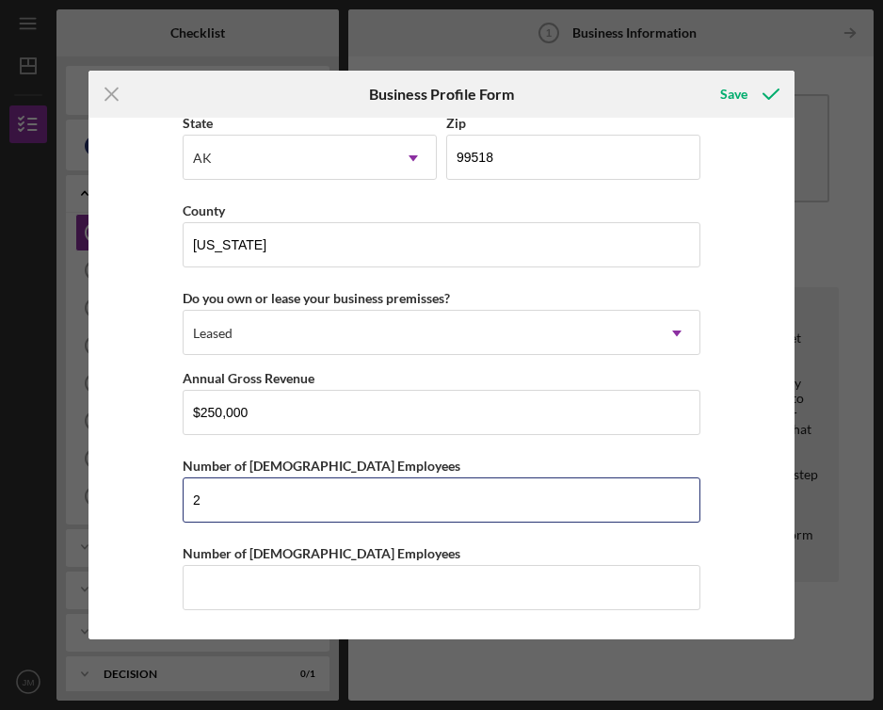
type input "2"
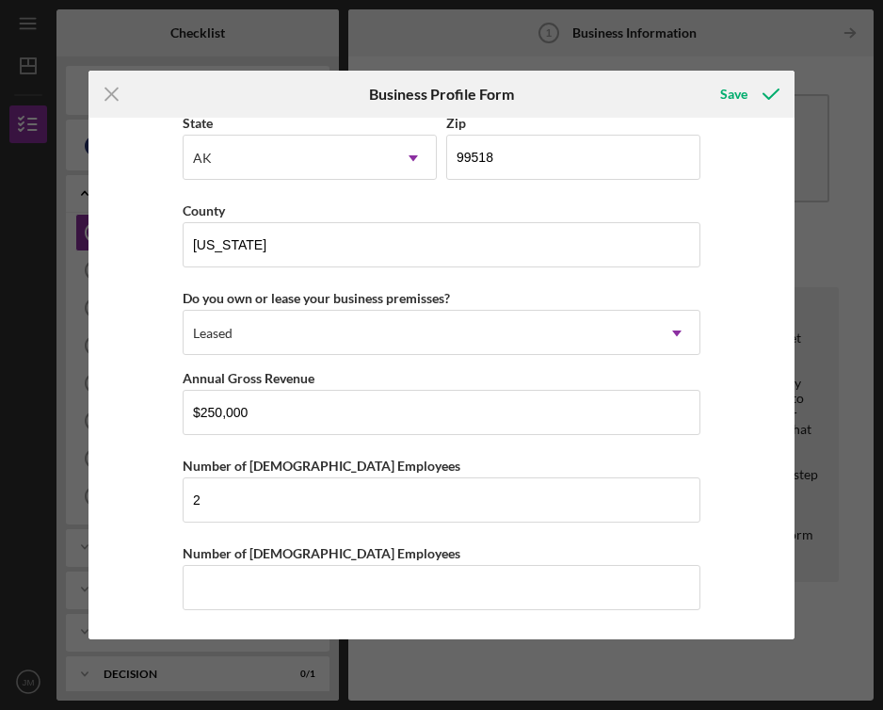
click at [147, 485] on div "Business Name J&G Countertops LLC DBA Business Start Date [DATE] Legal Structur…" at bounding box center [441, 378] width 706 height 521
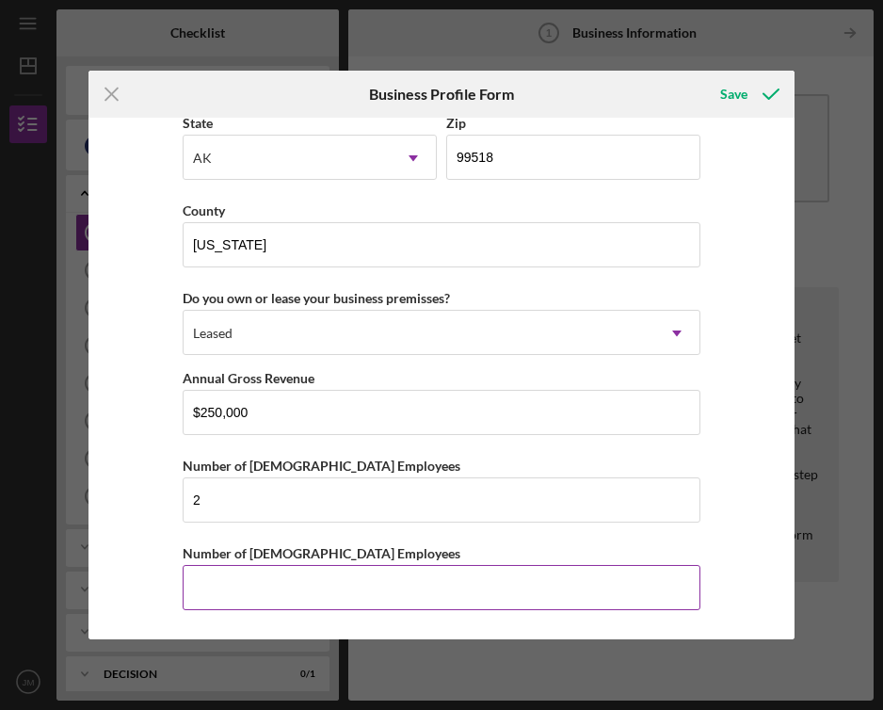
click at [233, 593] on input "Number of [DEMOGRAPHIC_DATA] Employees" at bounding box center [442, 587] width 518 height 45
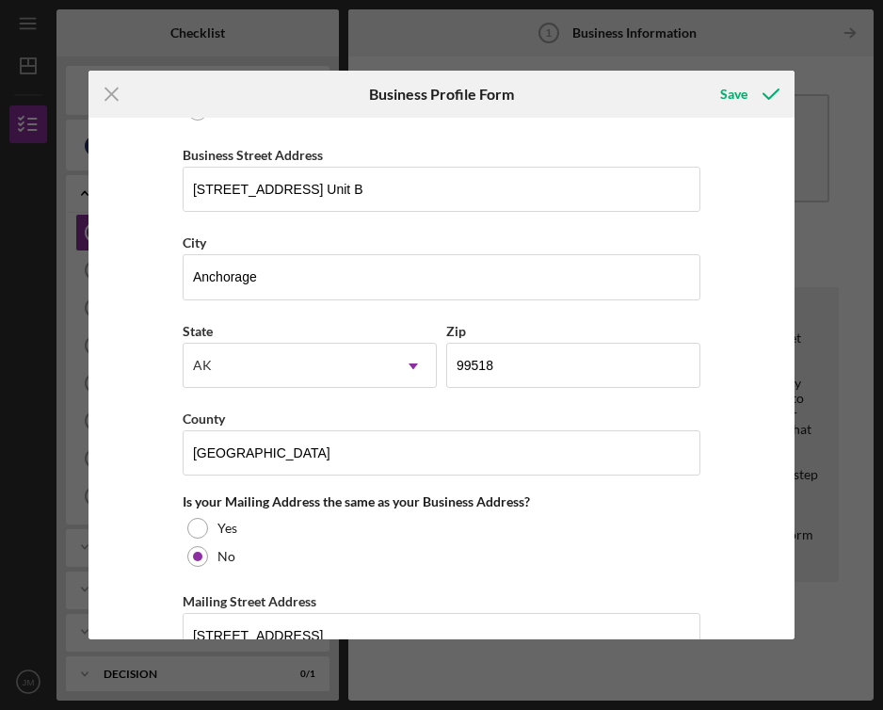
scroll to position [1121, 0]
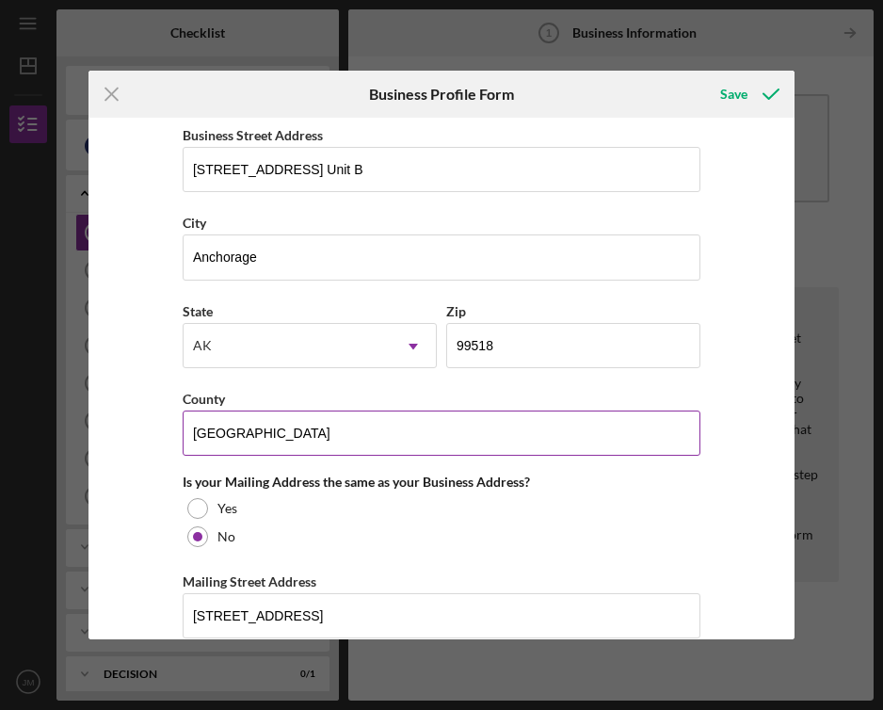
type input "0"
click at [349, 426] on input "[GEOGRAPHIC_DATA]" at bounding box center [442, 432] width 518 height 45
type input "U"
type input "a"
type input "[GEOGRAPHIC_DATA]"
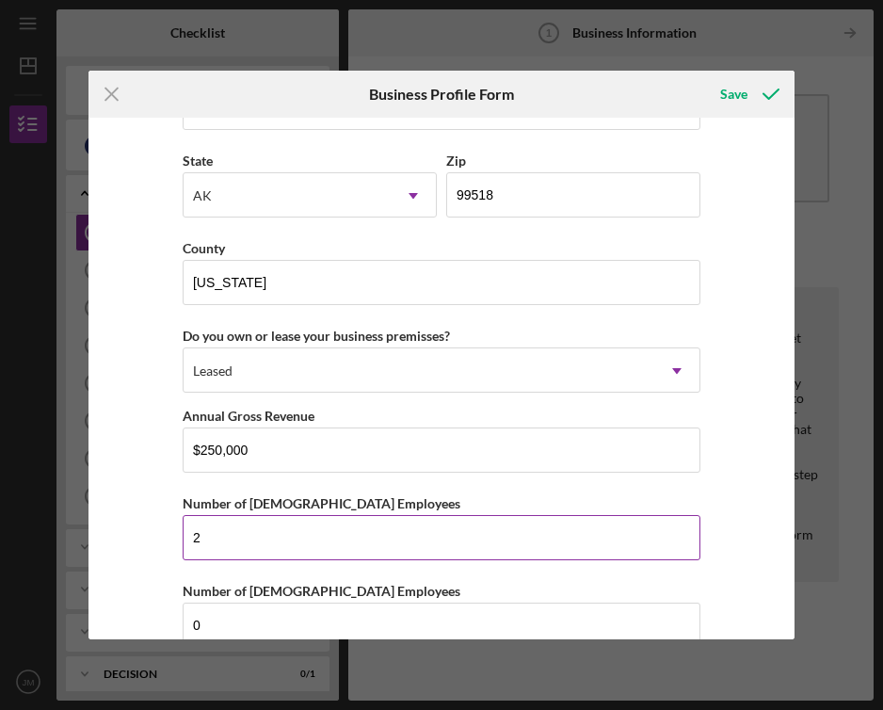
scroll to position [1682, 0]
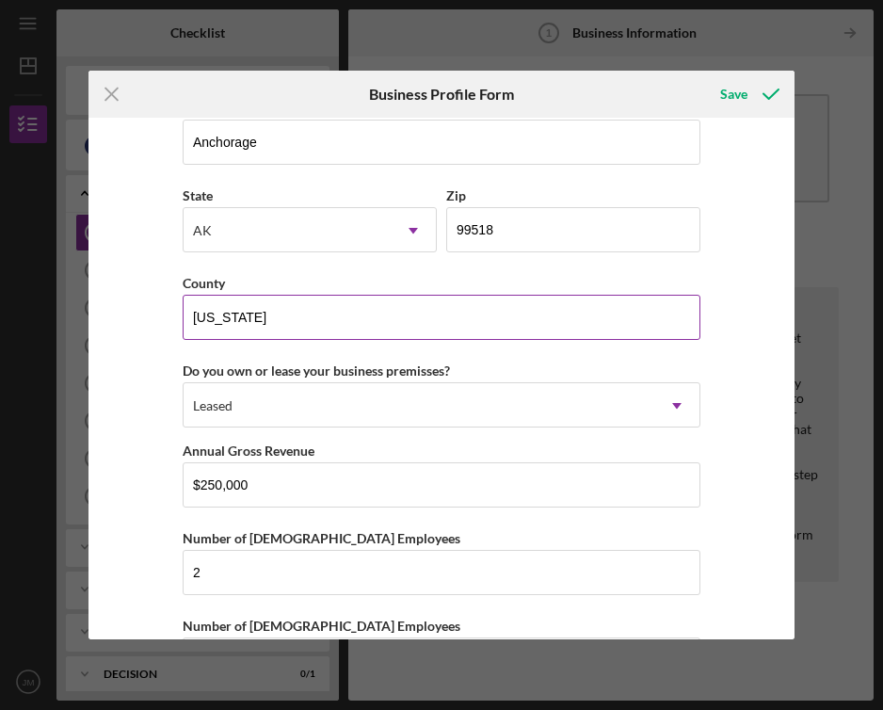
click at [273, 321] on input "[US_STATE]" at bounding box center [442, 317] width 518 height 45
drag, startPoint x: 273, startPoint y: 321, endPoint x: 149, endPoint y: 290, distance: 128.1
click at [149, 290] on div "Business Name J&G Countertops LLC DBA Business Start Date [DATE] Legal Structur…" at bounding box center [441, 378] width 706 height 521
type input "[GEOGRAPHIC_DATA]"
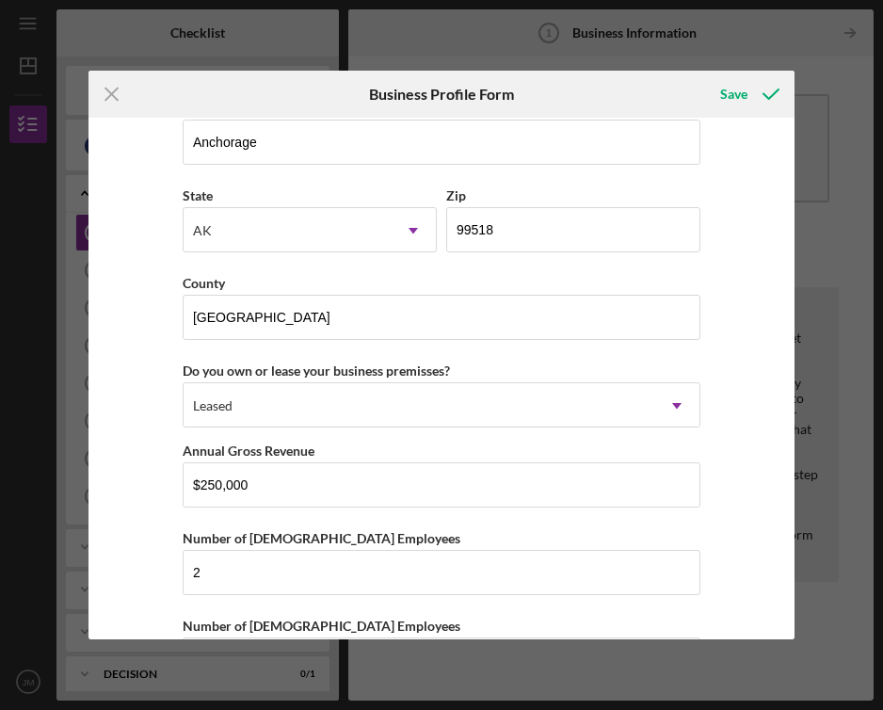
click at [756, 276] on div "Business Name J&G Countertops LLC DBA Business Start Date [DATE] Legal Structur…" at bounding box center [441, 378] width 706 height 521
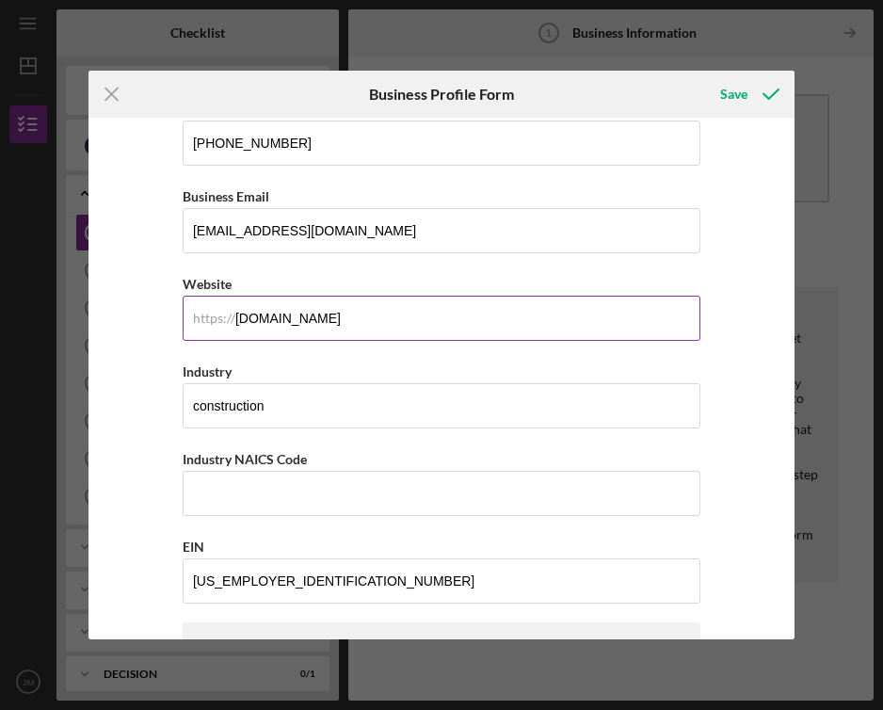
scroll to position [354, 0]
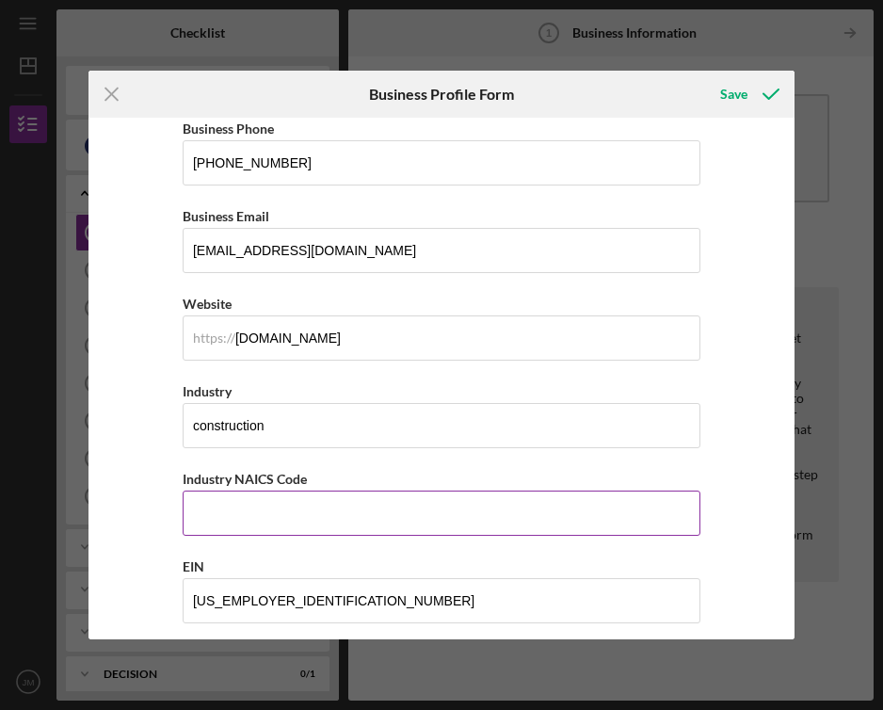
click at [358, 515] on input "Industry NAICS Code" at bounding box center [442, 512] width 518 height 45
drag, startPoint x: 259, startPoint y: 522, endPoint x: 136, endPoint y: 513, distance: 123.6
click at [143, 516] on div "Business Name J&G Countertops LLC DBA Business Start Date [DATE] Legal Structur…" at bounding box center [441, 378] width 706 height 521
type input "327991"
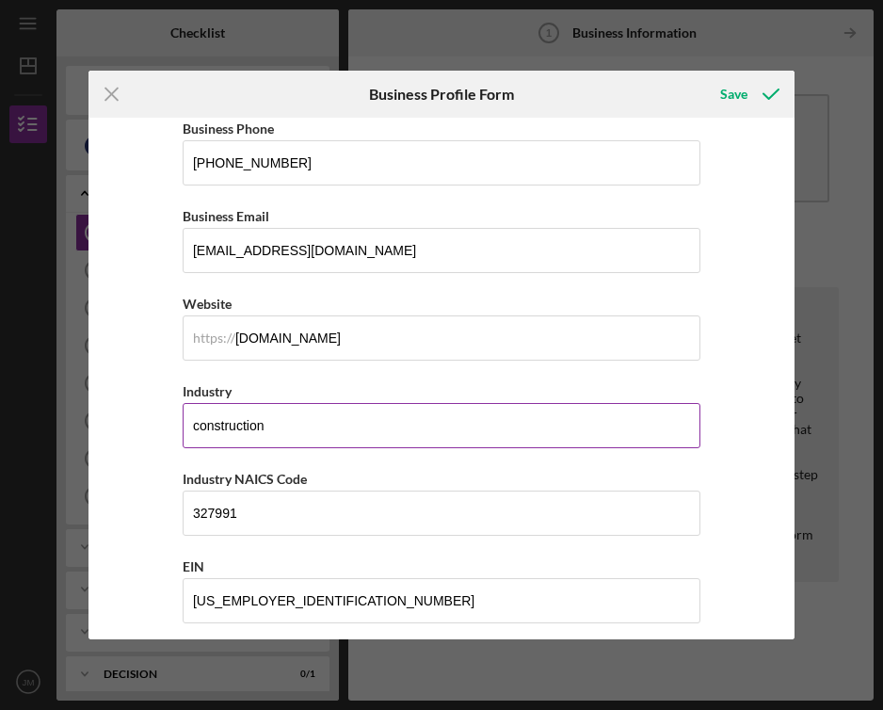
click at [301, 430] on input "construction" at bounding box center [442, 425] width 518 height 45
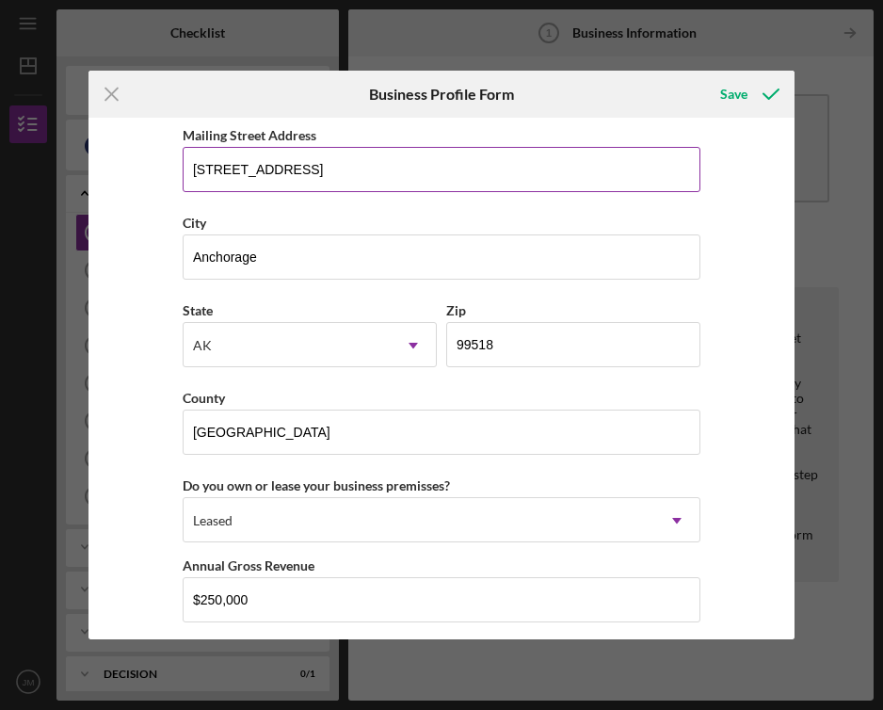
scroll to position [1755, 0]
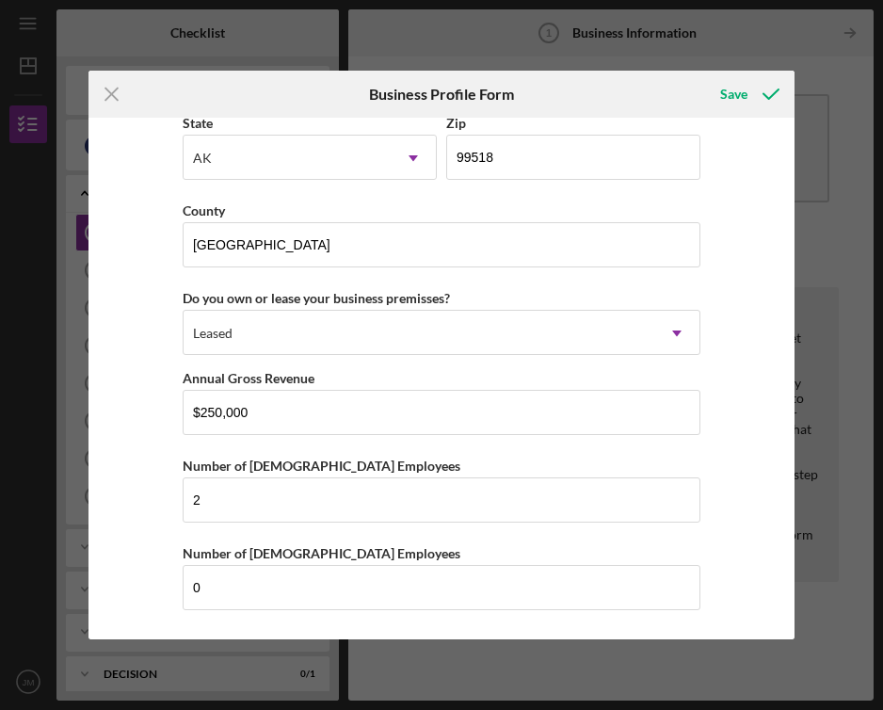
drag, startPoint x: 620, startPoint y: 109, endPoint x: 623, endPoint y: 83, distance: 26.5
click at [623, 83] on div "Save" at bounding box center [676, 94] width 235 height 47
click at [749, 97] on icon "submit" at bounding box center [770, 94] width 47 height 47
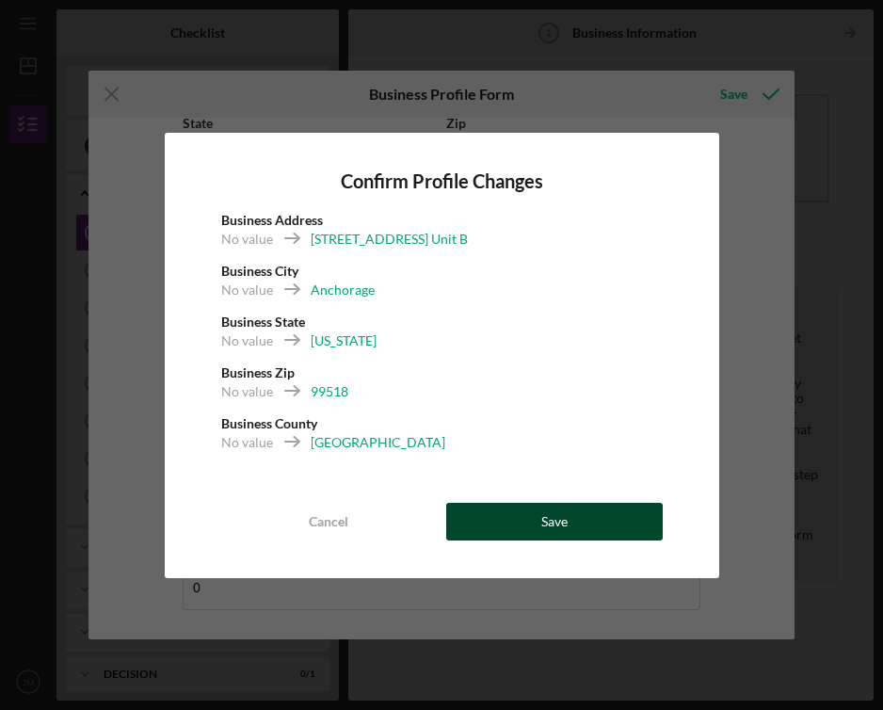
click at [610, 520] on button "Save" at bounding box center [554, 522] width 217 height 38
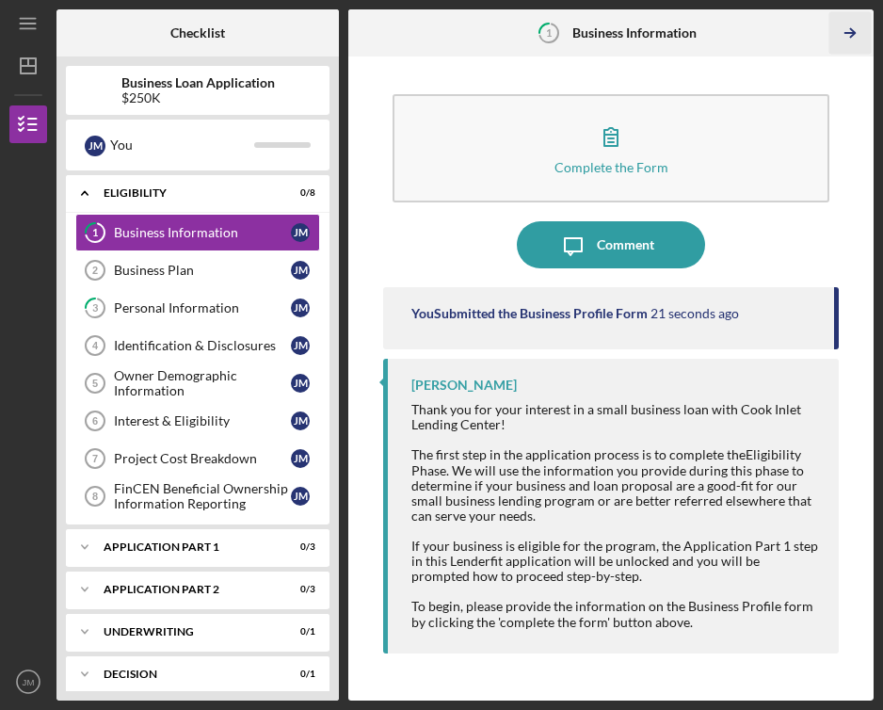
click at [859, 27] on icon "Icon/Table Pagination Arrow" at bounding box center [850, 33] width 42 height 42
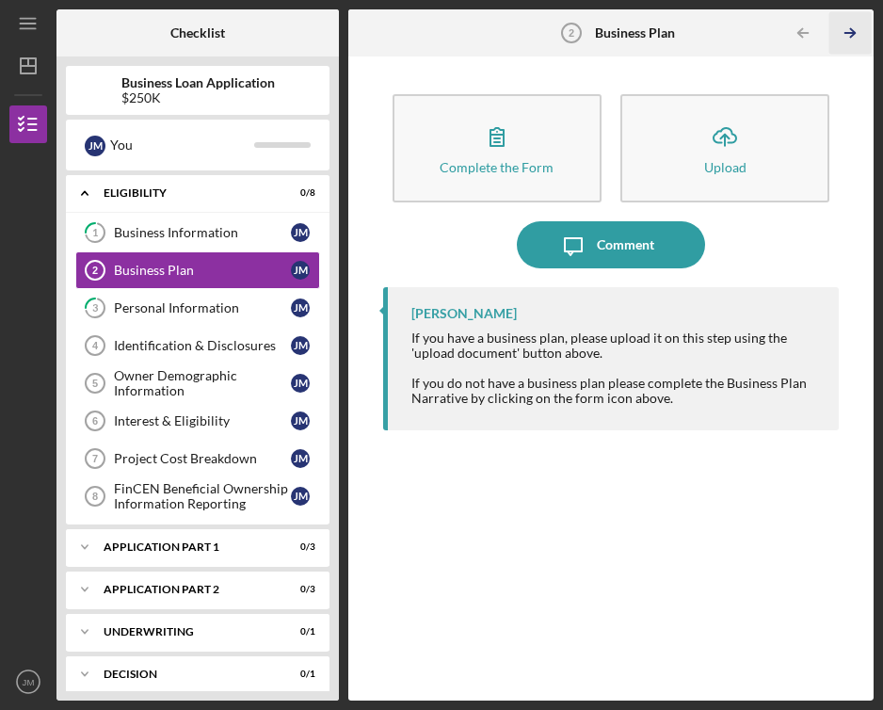
click at [851, 33] on line "button" at bounding box center [849, 33] width 9 height 0
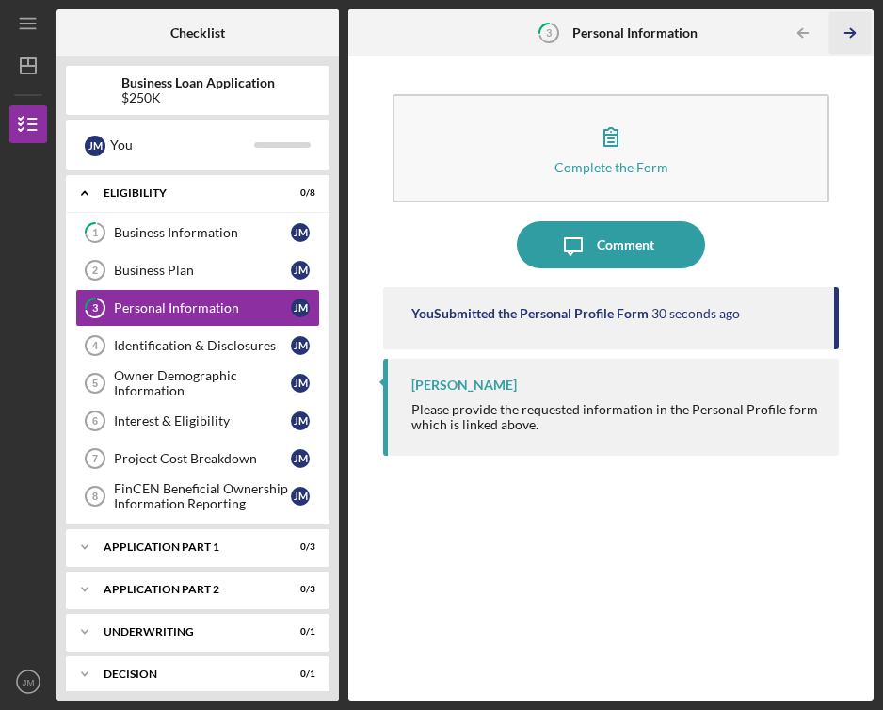
click at [860, 27] on icon "Icon/Table Pagination Arrow" at bounding box center [850, 33] width 42 height 42
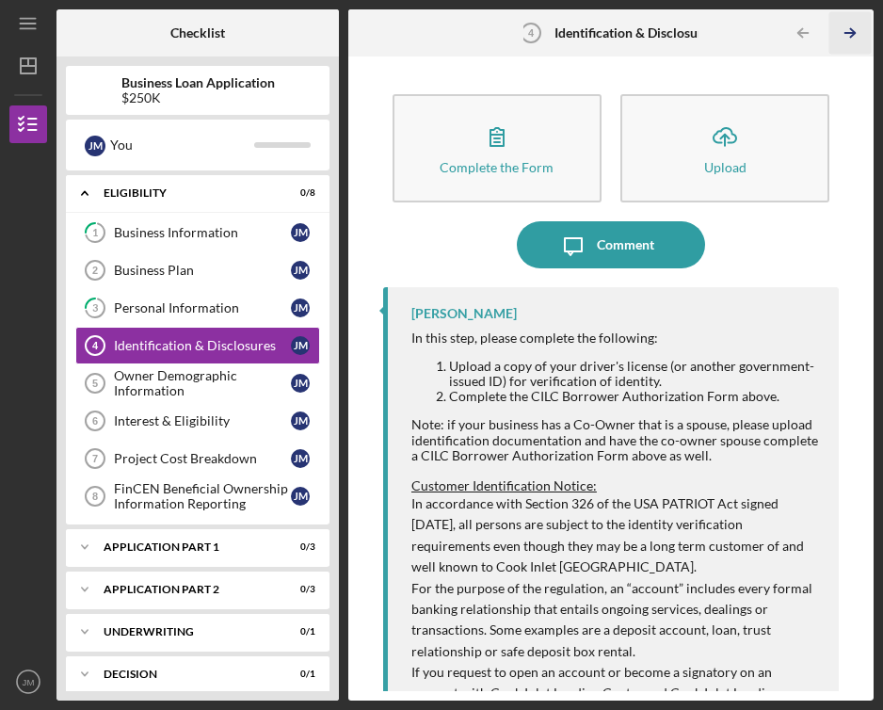
click at [859, 27] on icon "Icon/Table Pagination Arrow" at bounding box center [850, 33] width 42 height 42
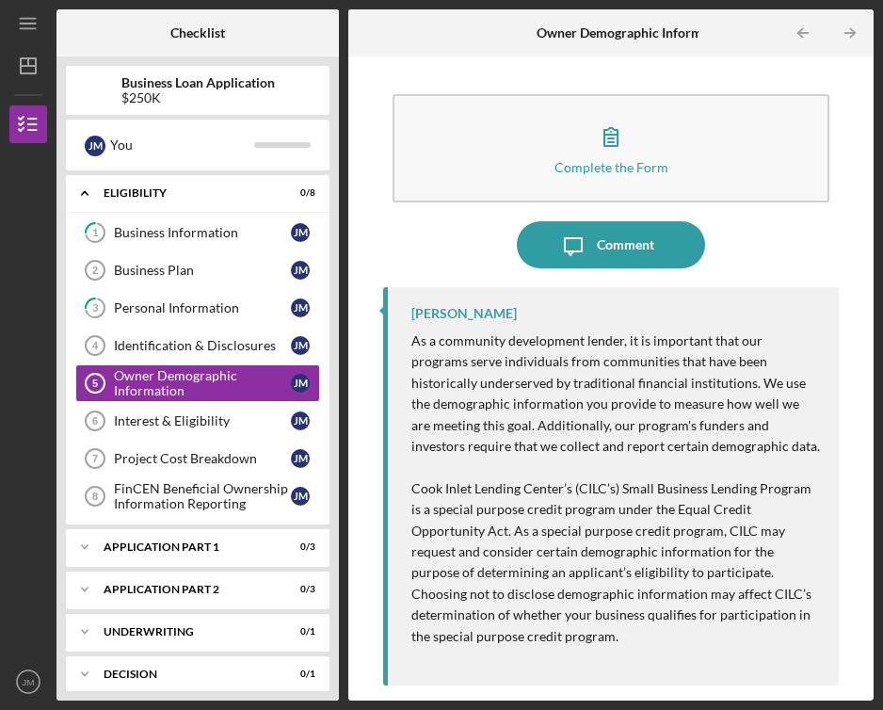
click at [859, 27] on icon "Icon/Table Pagination Arrow" at bounding box center [850, 33] width 42 height 42
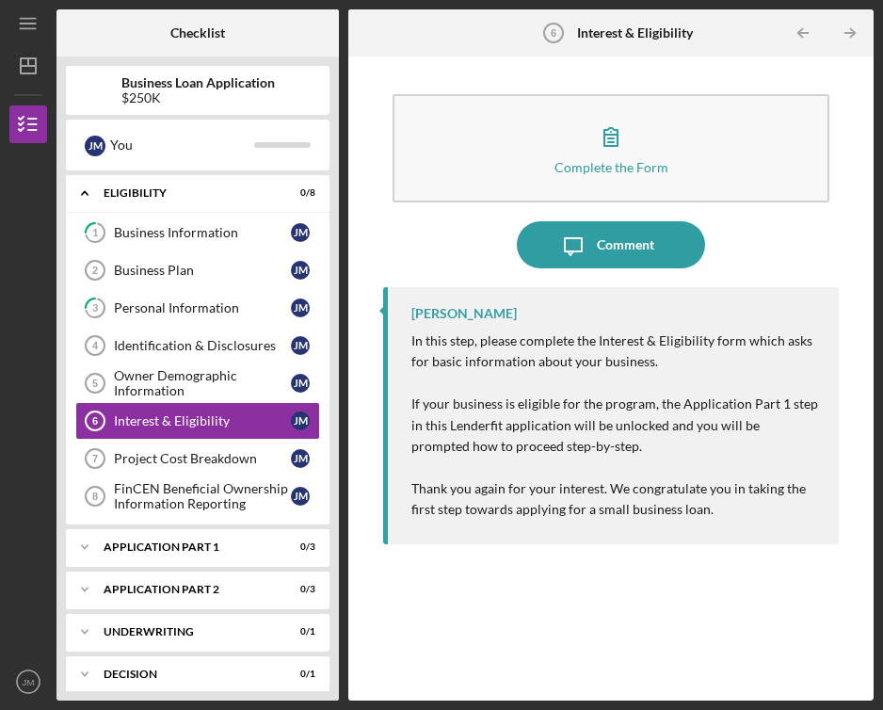
click at [859, 27] on icon "Icon/Table Pagination Arrow" at bounding box center [850, 33] width 42 height 42
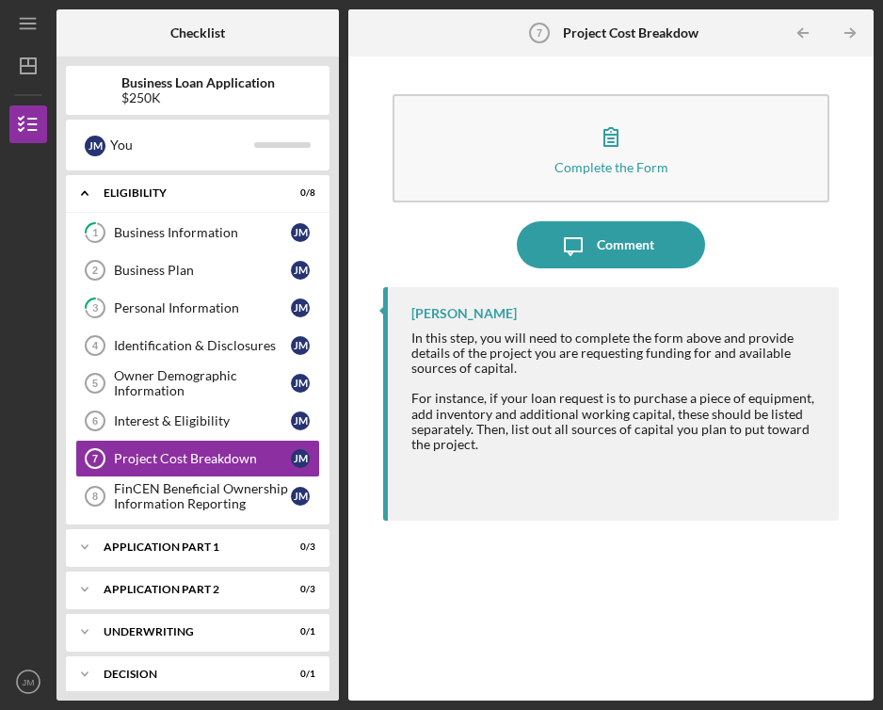
click at [859, 27] on icon "Icon/Table Pagination Arrow" at bounding box center [850, 33] width 42 height 42
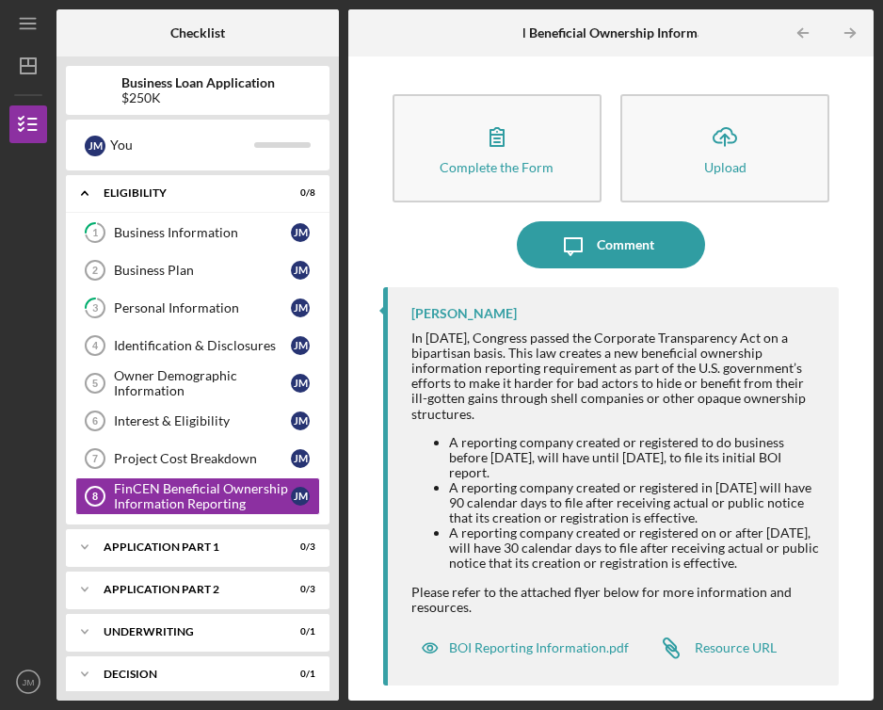
click at [859, 27] on icon "Icon/Table Pagination Arrow" at bounding box center [850, 33] width 42 height 42
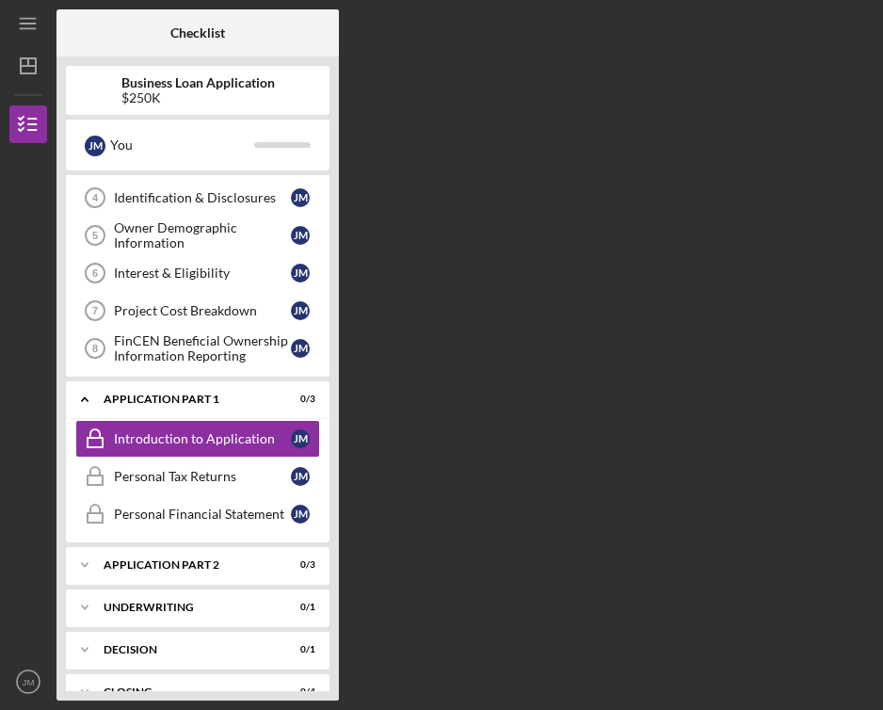
scroll to position [153, 0]
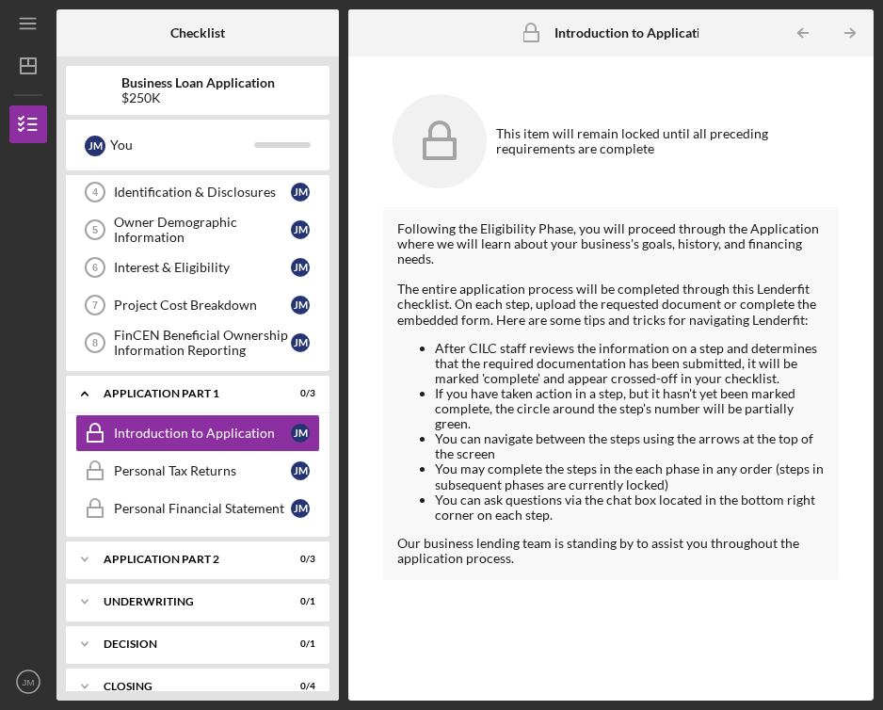
click at [859, 27] on icon "Icon/Table Pagination Arrow" at bounding box center [850, 33] width 42 height 42
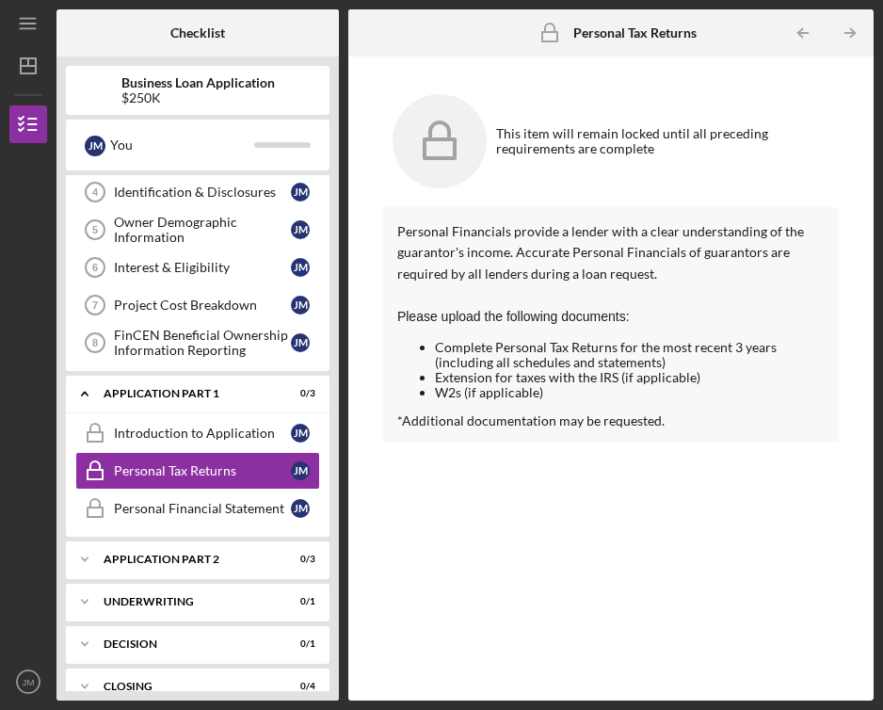
click at [859, 27] on icon "Icon/Table Pagination Arrow" at bounding box center [850, 33] width 42 height 42
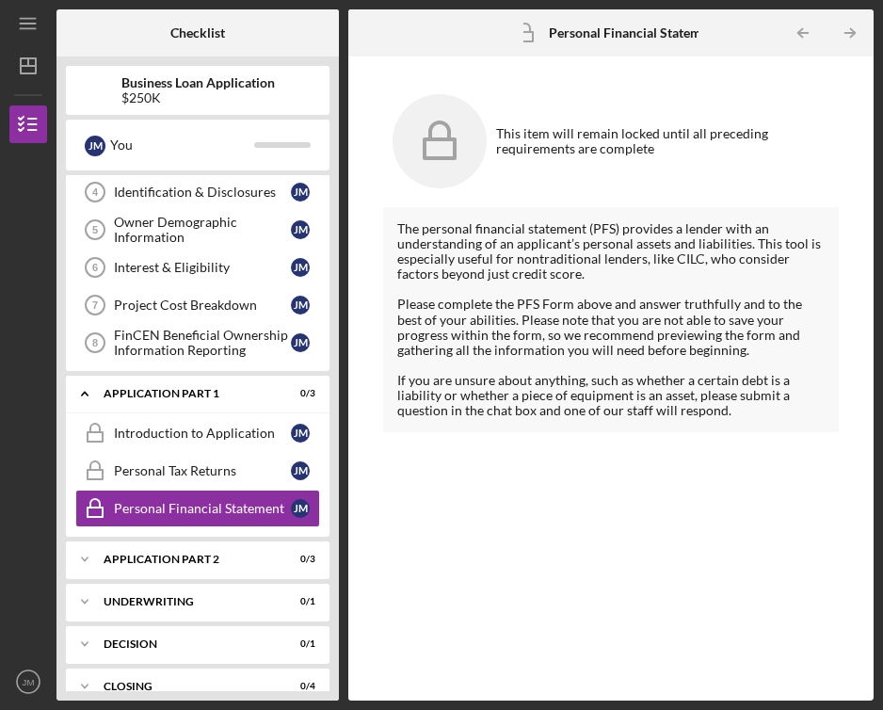
click at [859, 27] on icon "Icon/Table Pagination Arrow" at bounding box center [850, 33] width 42 height 42
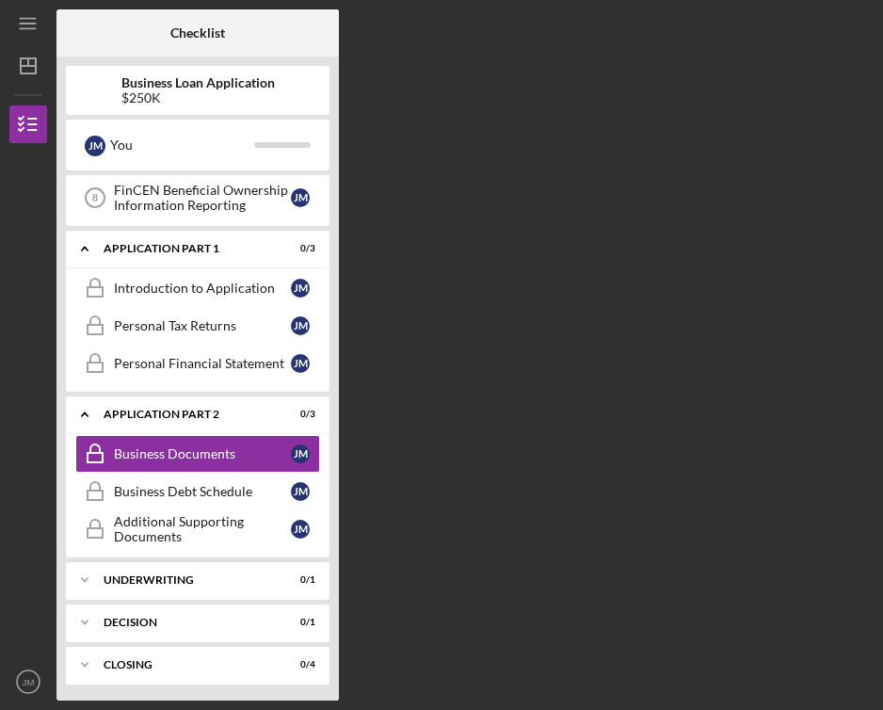
scroll to position [301, 0]
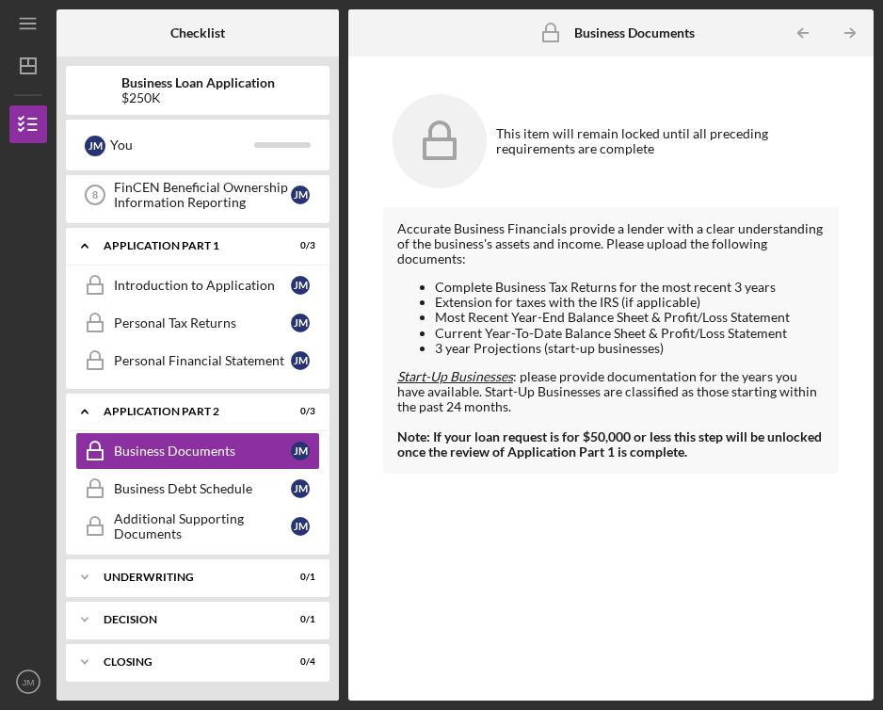
click at [859, 27] on icon "Icon/Table Pagination Arrow" at bounding box center [850, 33] width 42 height 42
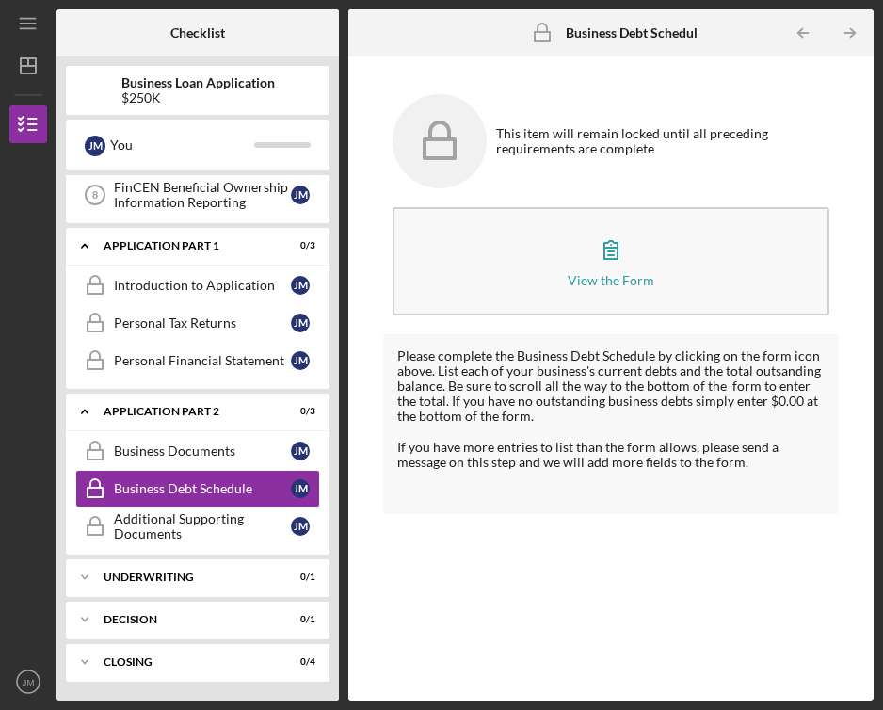
click at [859, 27] on icon "Icon/Table Pagination Arrow" at bounding box center [850, 33] width 42 height 42
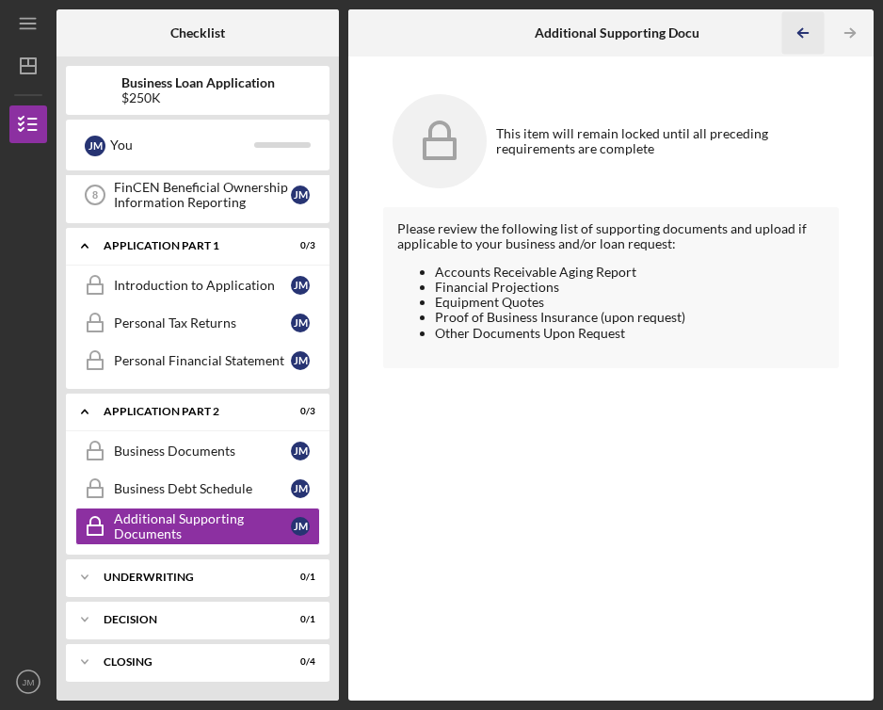
click at [810, 32] on icon "Icon/Table Pagination Arrow" at bounding box center [803, 33] width 42 height 42
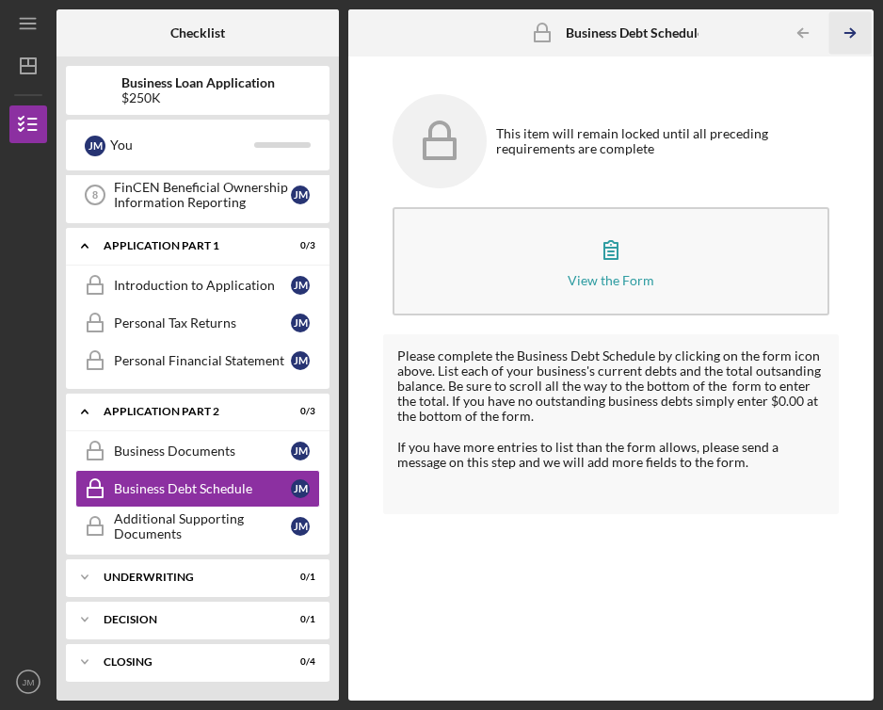
click at [843, 35] on icon "Icon/Table Pagination Arrow" at bounding box center [850, 33] width 42 height 42
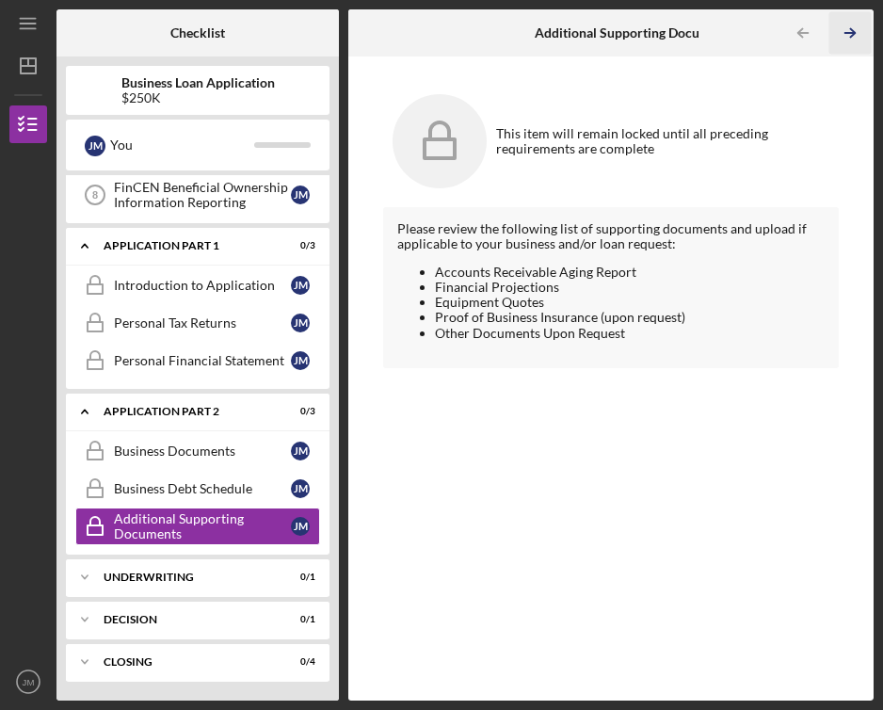
click at [843, 35] on icon "Icon/Table Pagination Arrow" at bounding box center [850, 33] width 42 height 42
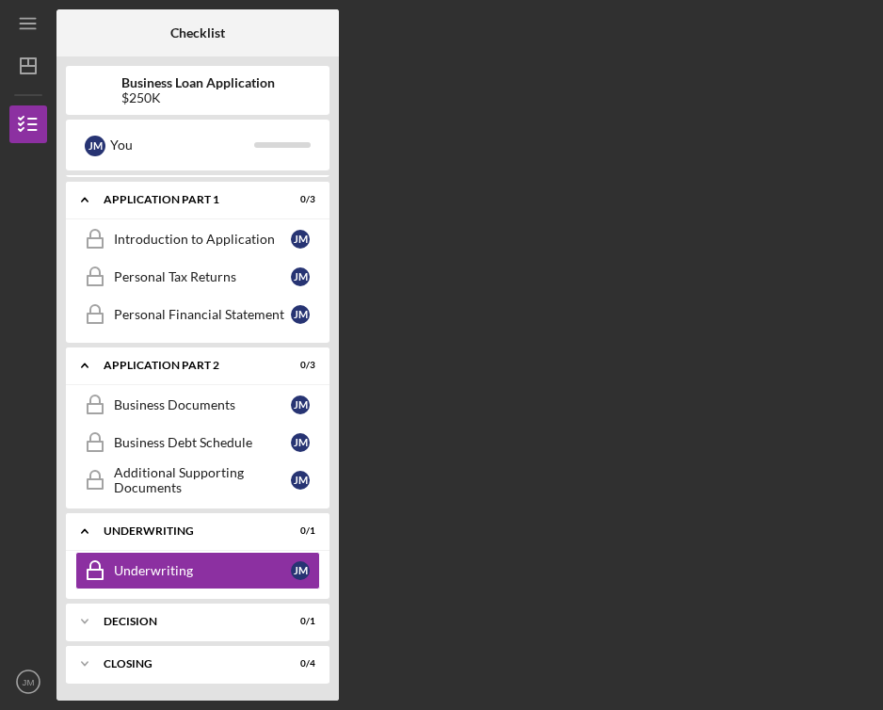
scroll to position [349, 0]
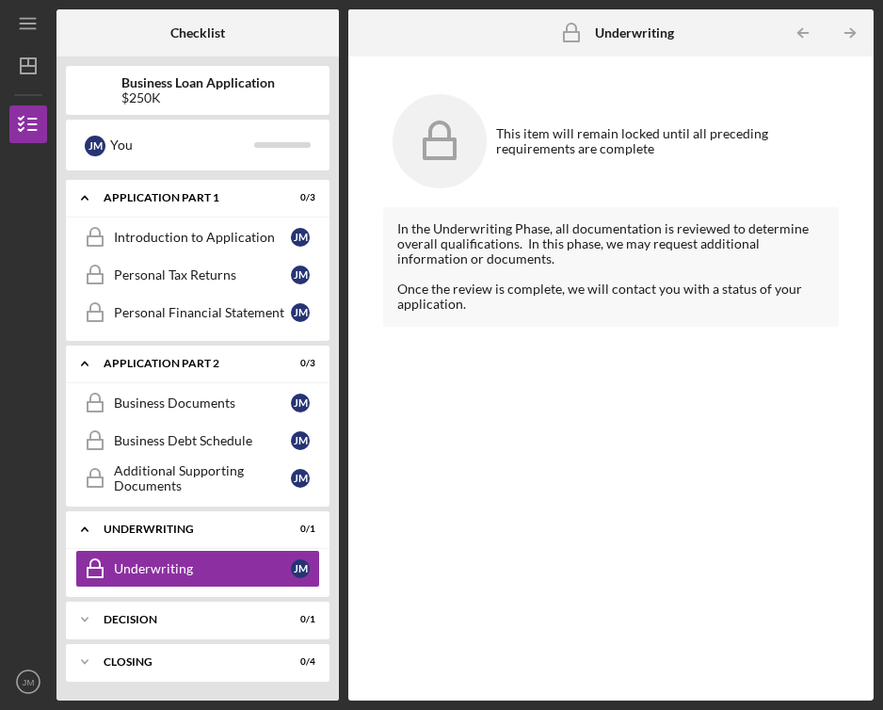
click at [843, 35] on icon "Icon/Table Pagination Arrow" at bounding box center [850, 33] width 42 height 42
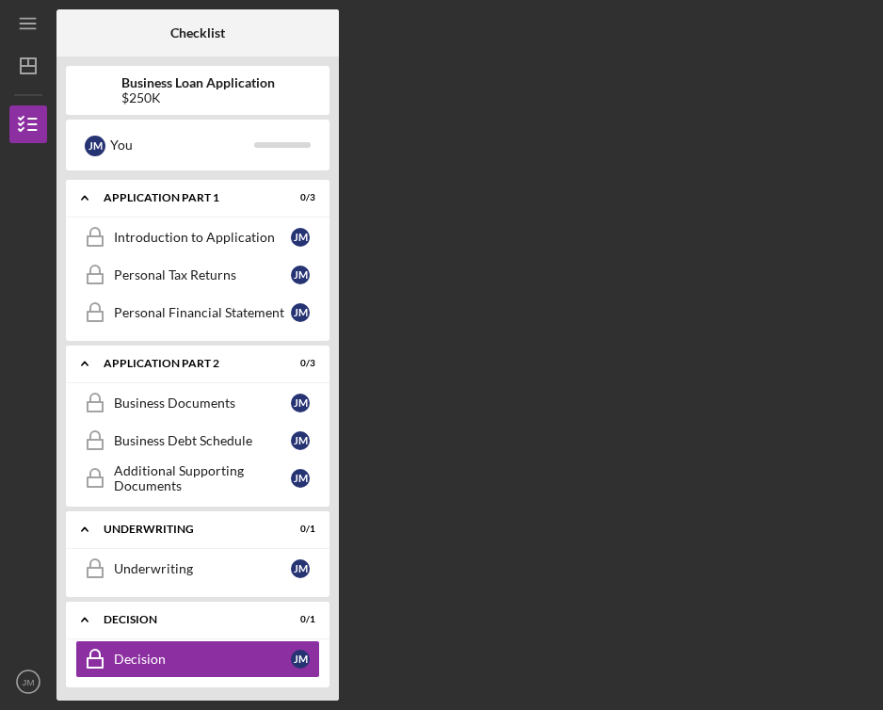
scroll to position [397, 0]
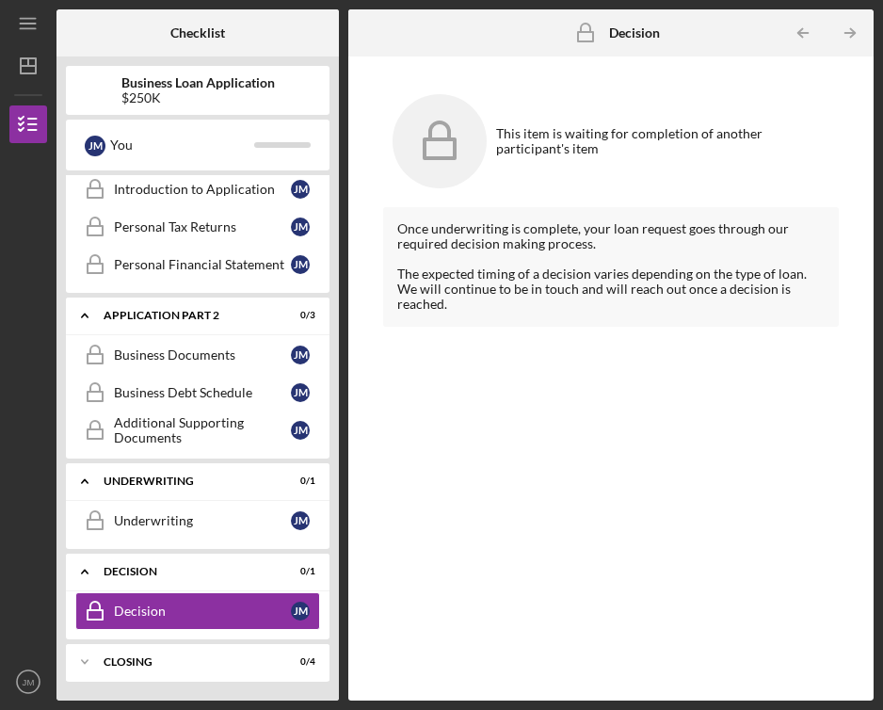
click at [843, 35] on icon "Icon/Table Pagination Arrow" at bounding box center [850, 33] width 42 height 42
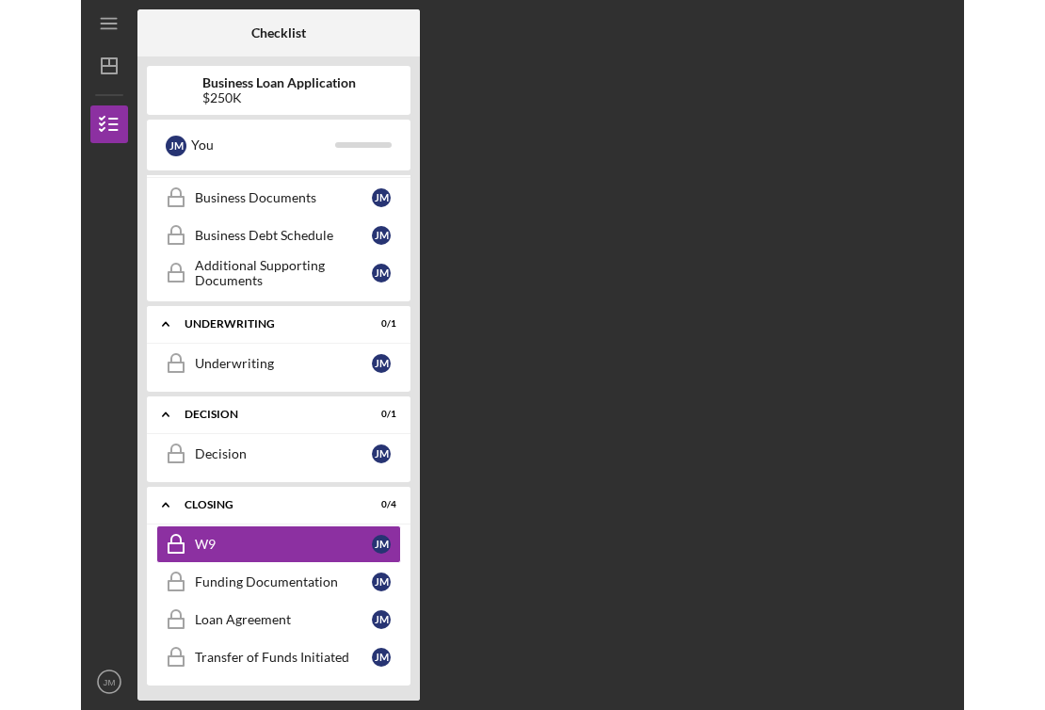
scroll to position [558, 0]
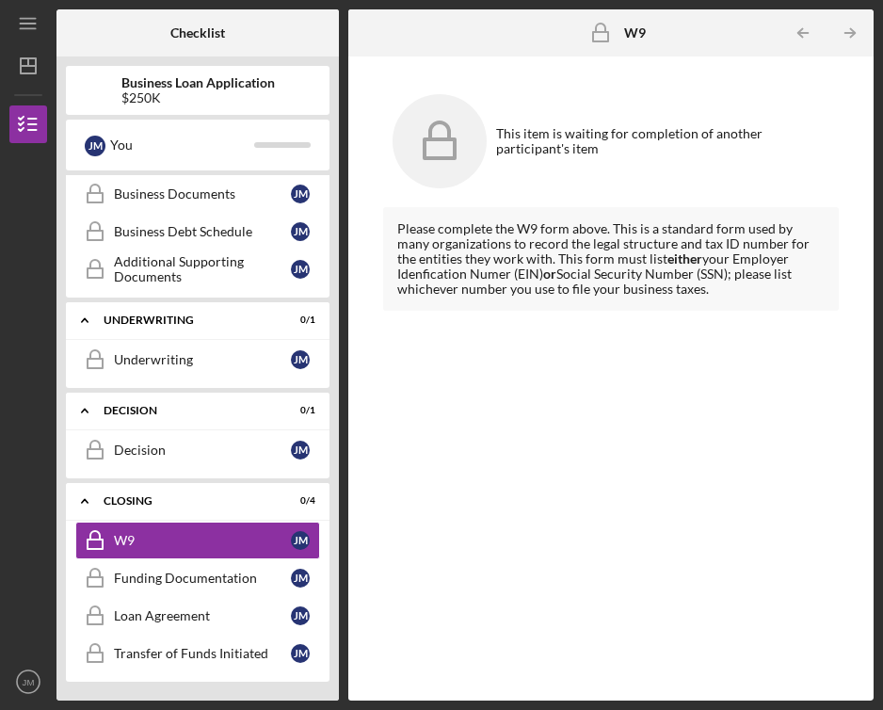
click at [843, 35] on icon "Icon/Table Pagination Arrow" at bounding box center [850, 33] width 42 height 42
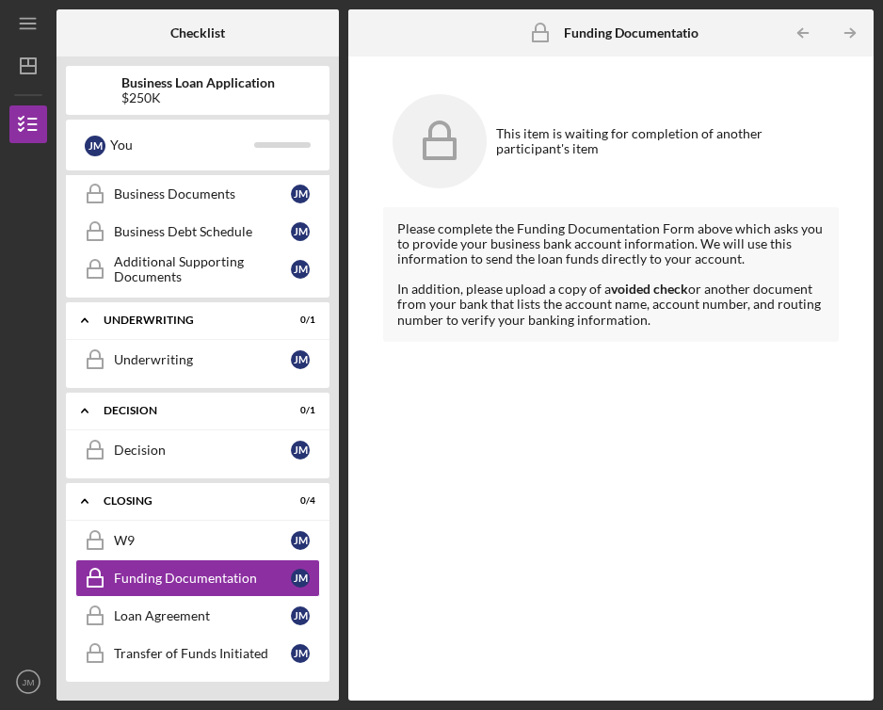
click at [843, 35] on icon "Icon/Table Pagination Arrow" at bounding box center [850, 33] width 42 height 42
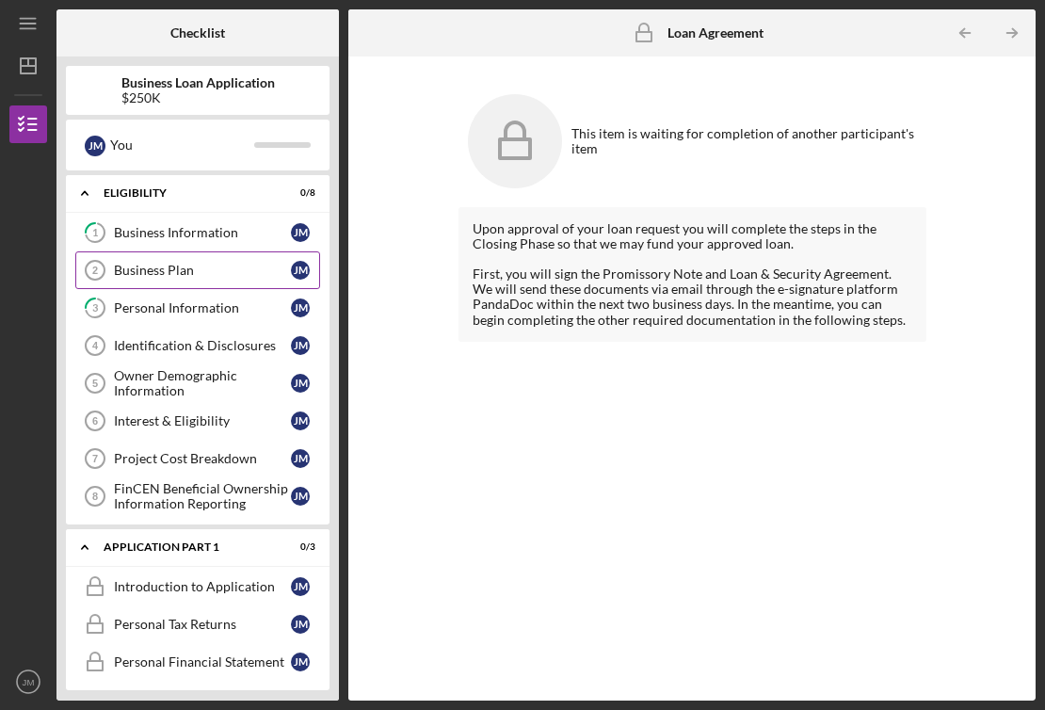
click at [213, 261] on link "Business Plan 2 Business Plan [PERSON_NAME]" at bounding box center [197, 270] width 245 height 38
